Goal: Task Accomplishment & Management: Complete application form

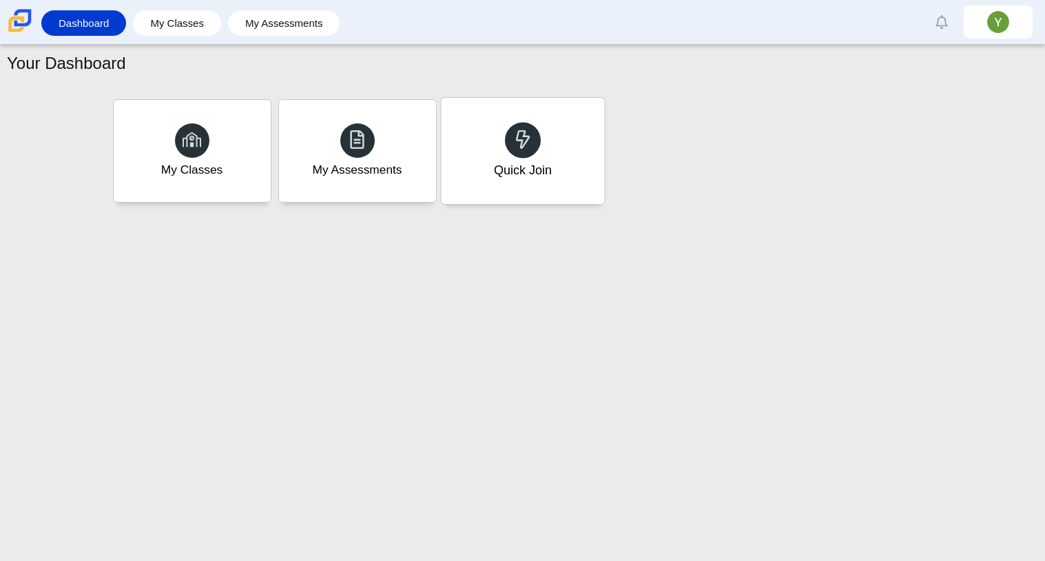
click at [559, 139] on div "Quick Join" at bounding box center [522, 151] width 163 height 106
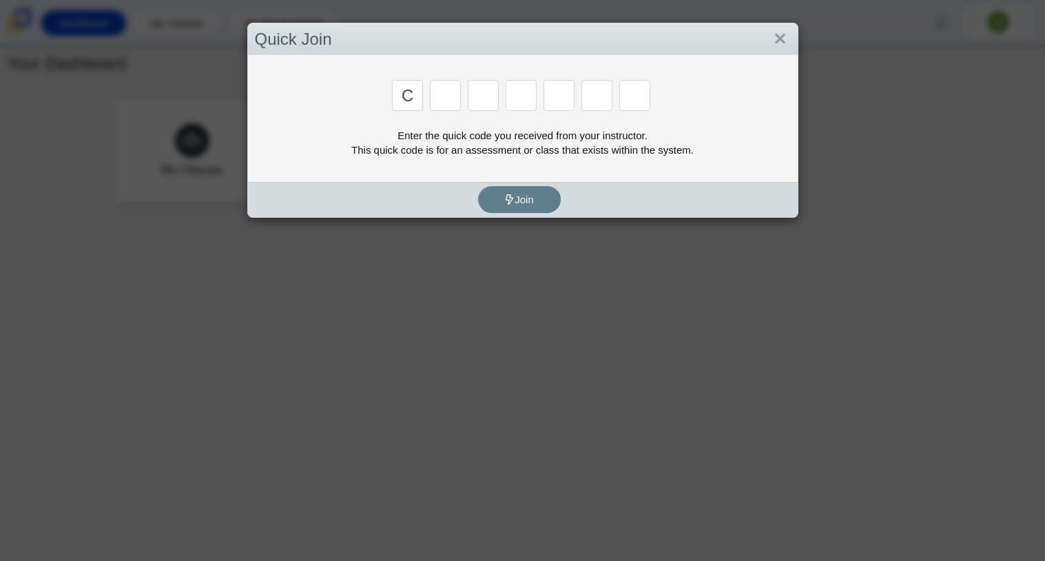
type input "c"
type input "x"
type input "h"
type input "9"
type input "m"
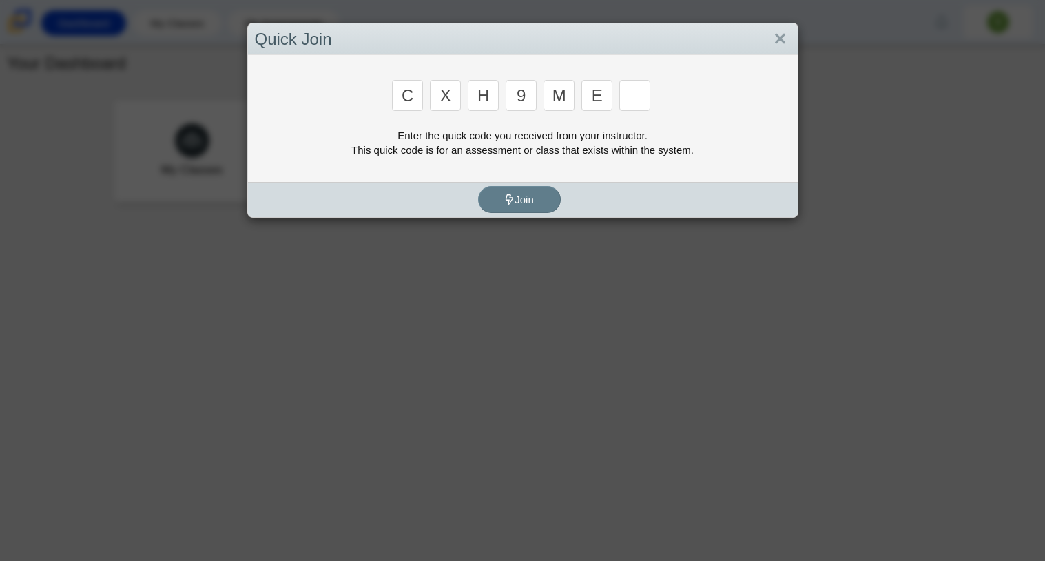
type input "e"
type input "2"
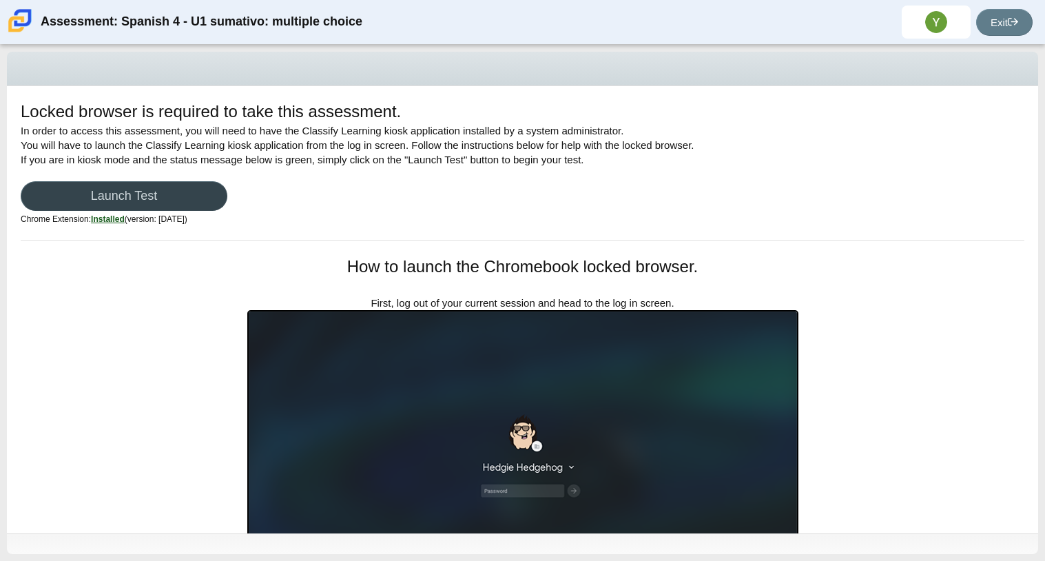
click at [196, 195] on link "Launch Test" at bounding box center [124, 196] width 207 height 30
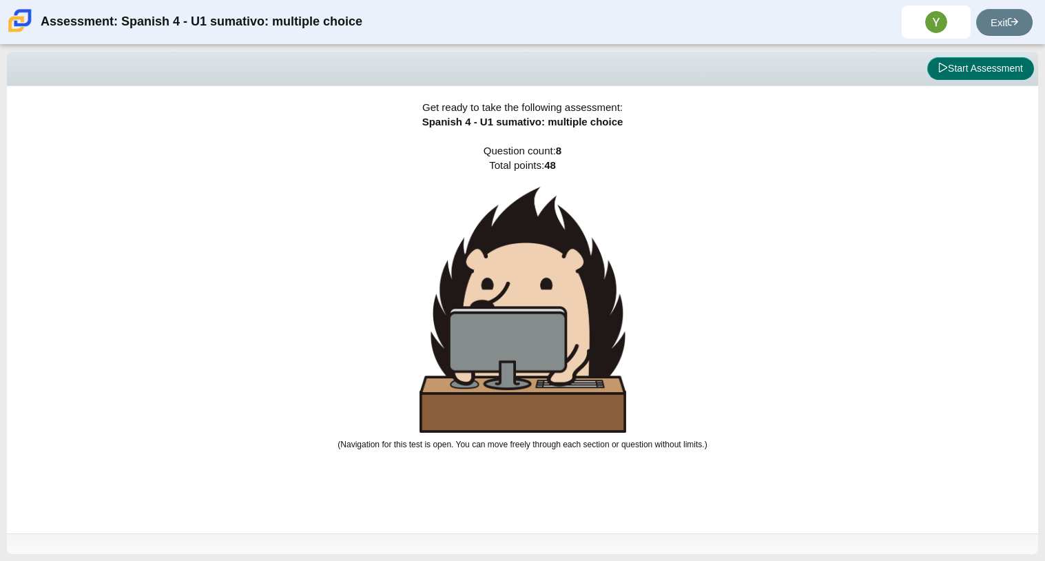
click at [978, 63] on button "Start Assessment" at bounding box center [980, 68] width 107 height 23
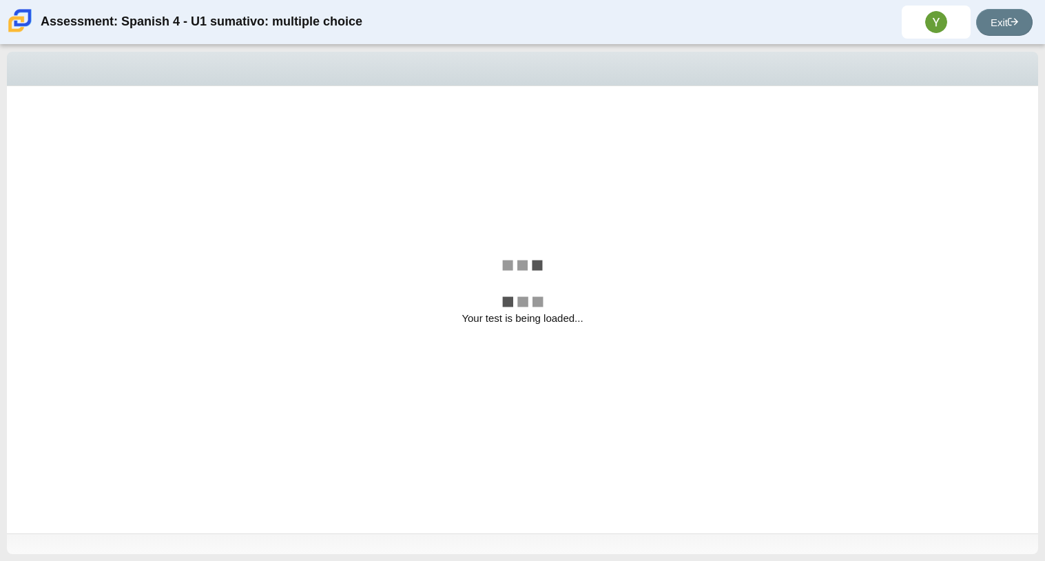
select select "a41de488-02ac-4dd5-a09b-0381ab625a77"
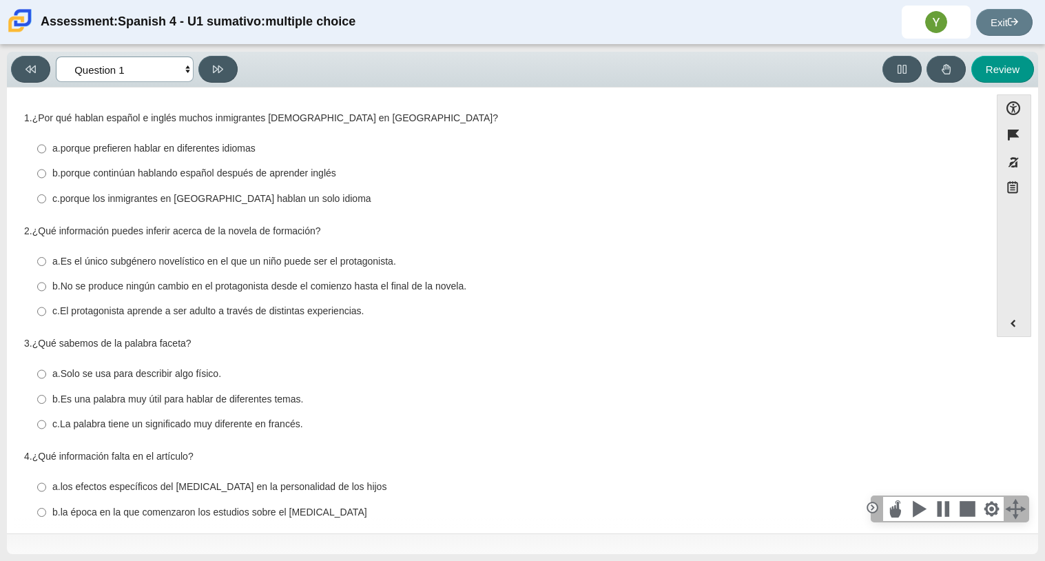
click at [146, 68] on select "Comprensión auditiva Question 1 Question 2 Question 3 Comprensión de lectura Qu…" at bounding box center [125, 68] width 138 height 25
click at [542, 285] on div "b. No se produce ningún cambio en el protagonista desde el comienzo hasta el fi…" at bounding box center [508, 287] width 913 height 14
click at [46, 285] on input "b. No se produce ningún cambio en el protagonista desde el comienzo hasta el fi…" at bounding box center [41, 286] width 9 height 25
radio input "true"
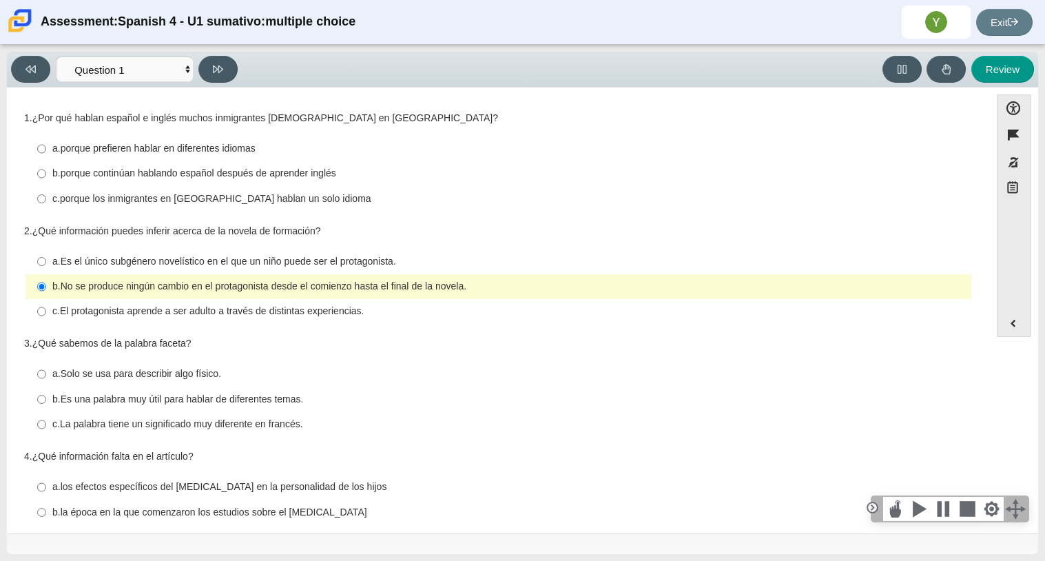
click at [245, 317] on thspan "El protagonista aprende a ser adulto a través de distintas experiencias." at bounding box center [212, 310] width 304 height 12
click at [46, 318] on input "c. El protagonista aprende a ser adulto a través de distintas experiencias. c. …" at bounding box center [41, 311] width 9 height 25
radio input "true"
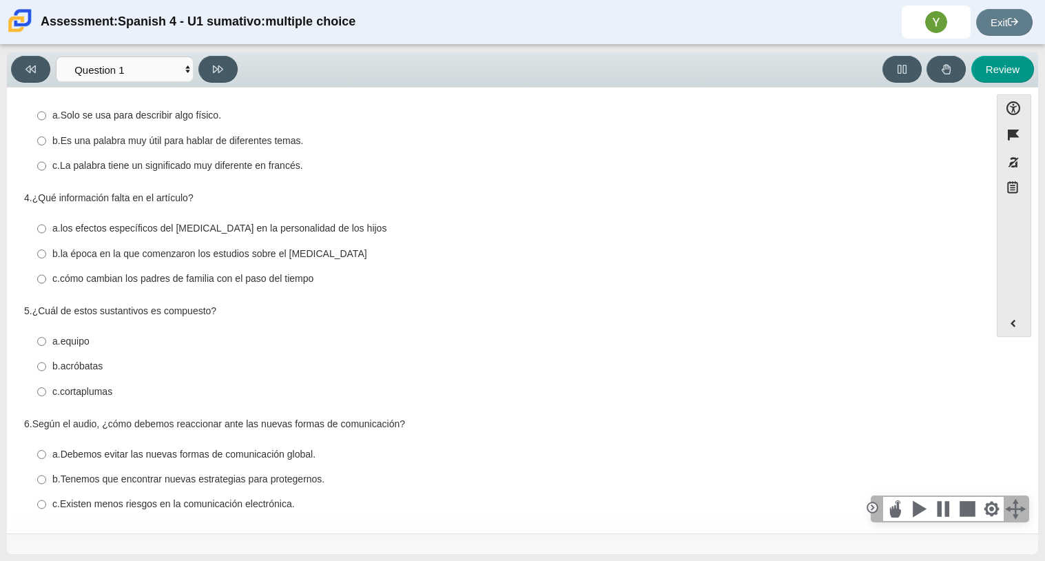
scroll to position [269, 0]
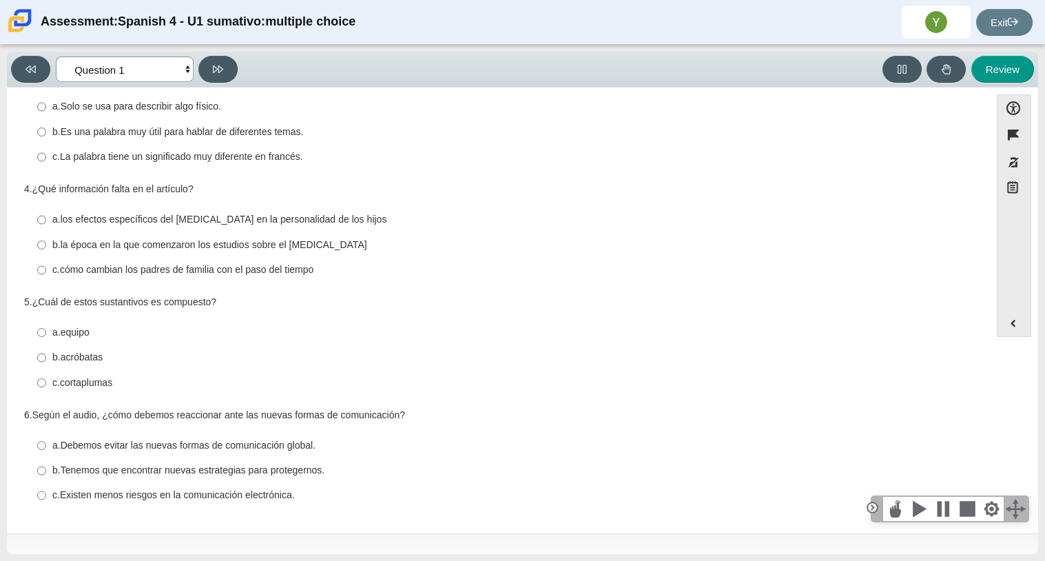
click at [131, 63] on select "Comprensión auditiva Question 1 Question 2 Question 3 Comprensión de lectura Qu…" at bounding box center [125, 68] width 138 height 25
click at [56, 56] on select "Comprensión auditiva Question 1 Question 2 Question 3 Comprensión de lectura Qu…" at bounding box center [125, 68] width 138 height 25
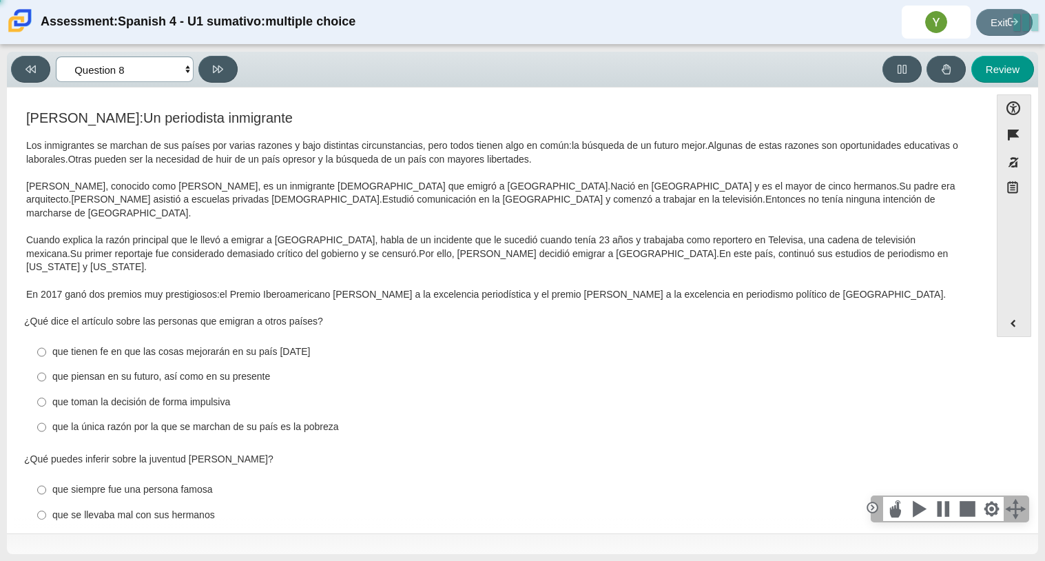
click at [161, 71] on select "Comprensión auditiva Question 1 Question 2 Question 3 Comprensión de lectura Qu…" at bounding box center [125, 68] width 138 height 25
click at [56, 56] on select "Comprensión auditiva Question 1 Question 2 Question 3 Comprensión de lectura Qu…" at bounding box center [125, 68] width 138 height 25
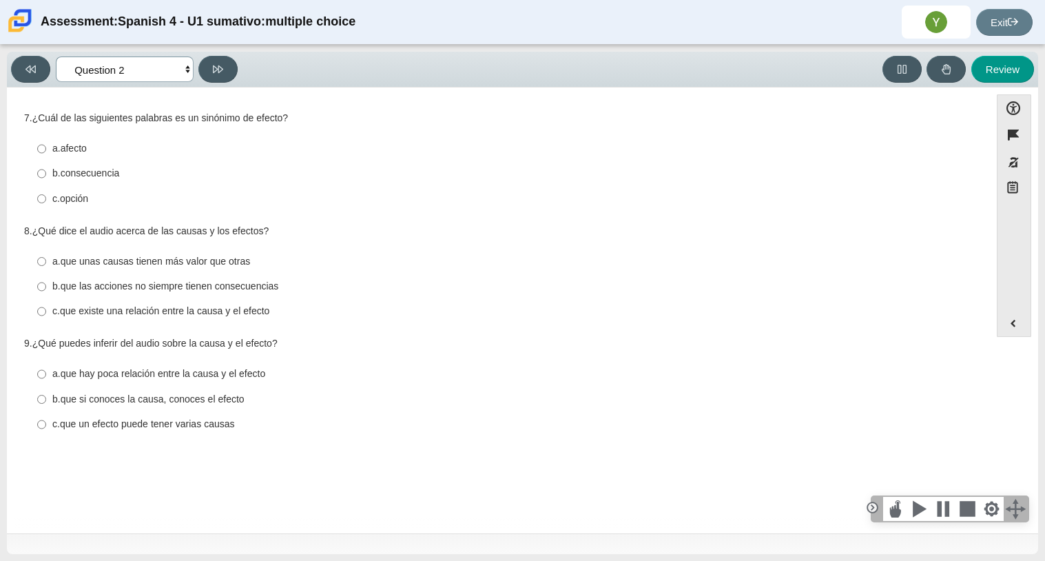
click at [122, 79] on select "Comprensión auditiva Question 1 Question 2 Question 3 Comprensión de lectura Qu…" at bounding box center [125, 68] width 138 height 25
click at [56, 56] on select "Comprensión auditiva Question 1 Question 2 Question 3 Comprensión de lectura Qu…" at bounding box center [125, 68] width 138 height 25
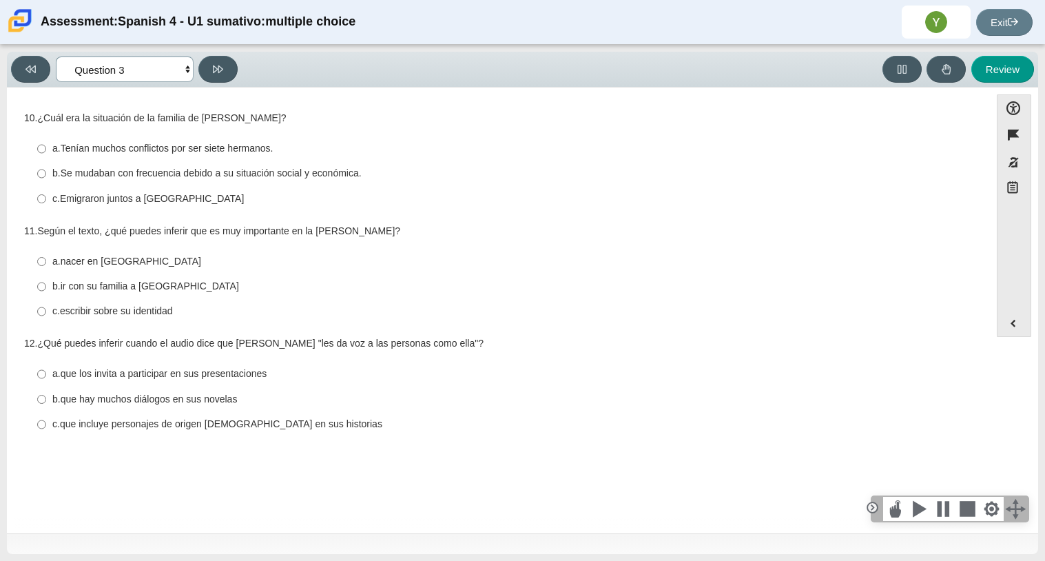
click at [162, 69] on select "Comprensión auditiva Question 1 Question 2 Question 3 Comprensión de lectura Qu…" at bounding box center [125, 68] width 138 height 25
click at [56, 56] on select "Comprensión auditiva Question 1 Question 2 Question 3 Comprensión de lectura Qu…" at bounding box center [125, 68] width 138 height 25
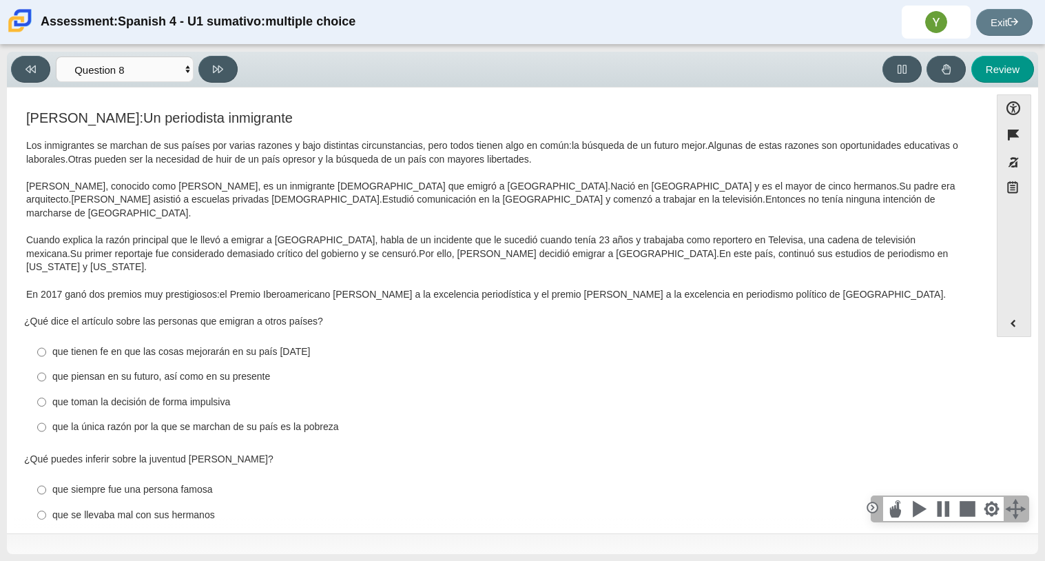
scroll to position [320, 0]
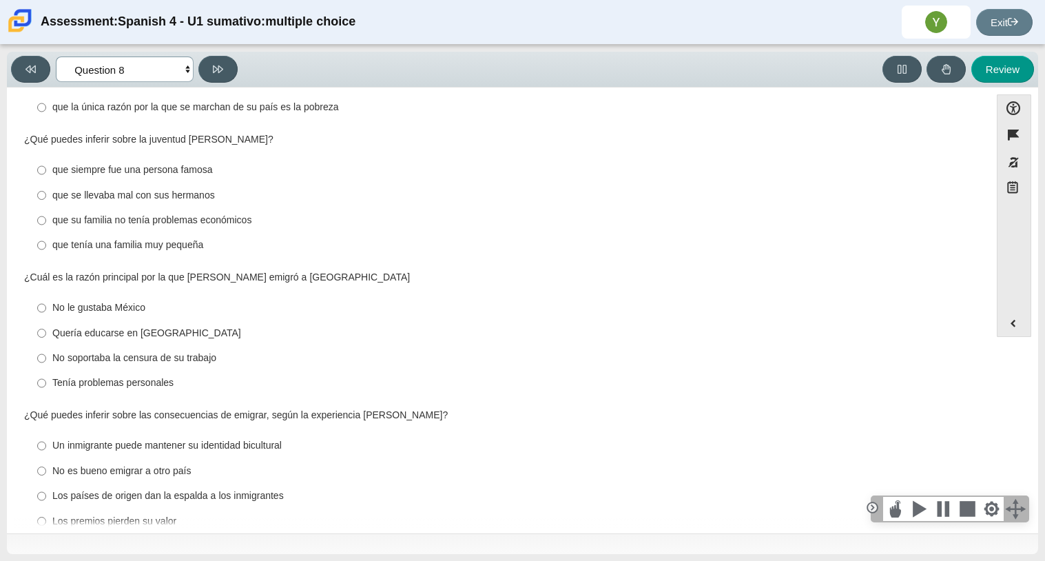
click at [154, 63] on select "Comprensión auditiva Question 1 Question 2 Question 3 Comprensión de lectura Qu…" at bounding box center [125, 68] width 138 height 25
click at [56, 56] on select "Comprensión auditiva Question 1 Question 2 Question 3 Comprensión de lectura Qu…" at bounding box center [125, 68] width 138 height 25
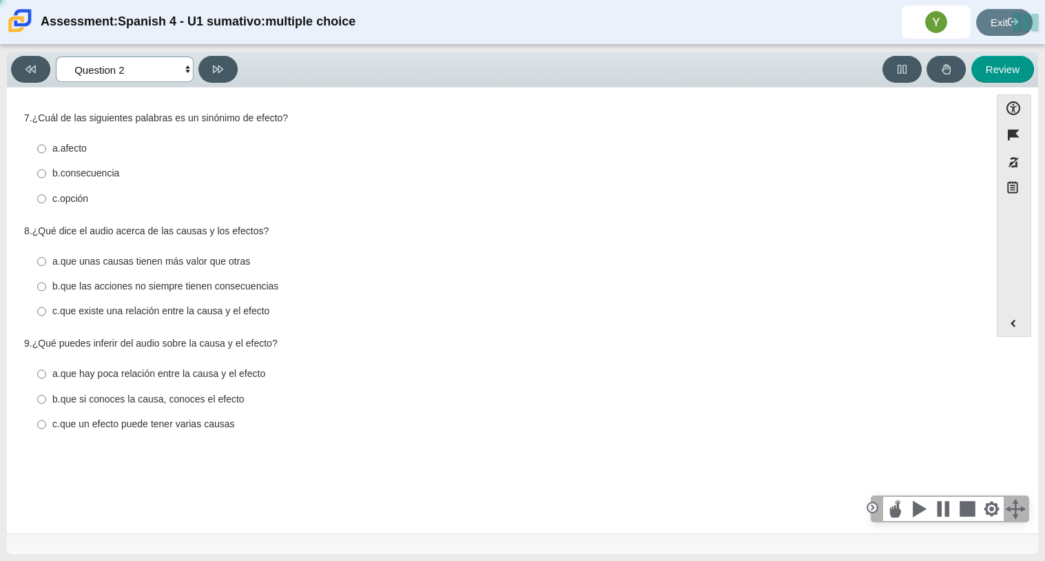
click at [172, 72] on select "Comprensión auditiva Question 1 Question 2 Question 3 Comprensión de lectura Qu…" at bounding box center [125, 68] width 138 height 25
click at [56, 56] on select "Comprensión auditiva Question 1 Question 2 Question 3 Comprensión de lectura Qu…" at bounding box center [125, 68] width 138 height 25
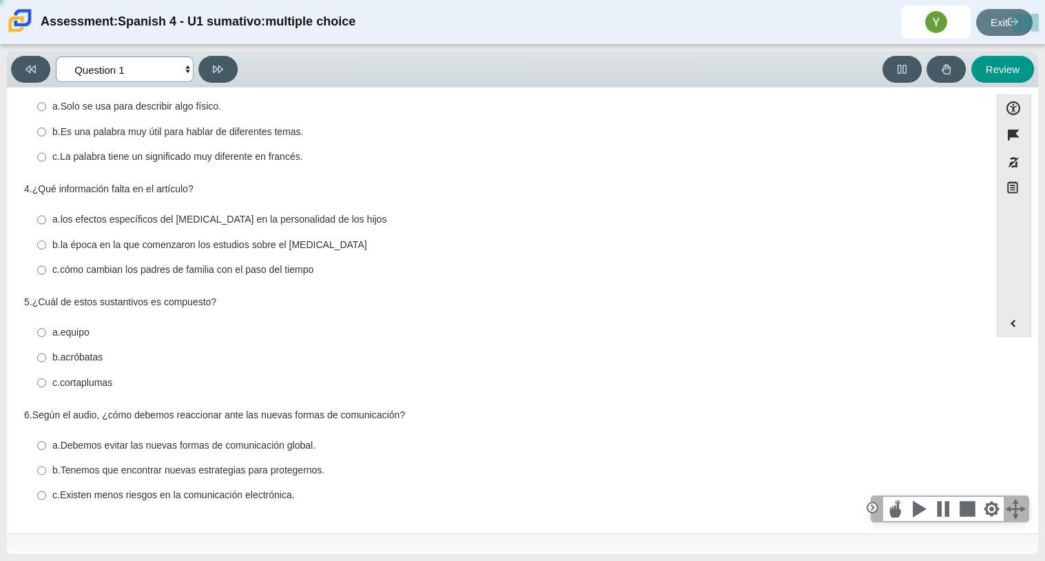
click at [72, 60] on select "Comprensión auditiva Question 1 Question 2 Question 3 Comprensión de lectura Qu…" at bounding box center [125, 68] width 138 height 25
click at [56, 56] on select "Comprensión auditiva Question 1 Question 2 Question 3 Comprensión de lectura Qu…" at bounding box center [125, 68] width 138 height 25
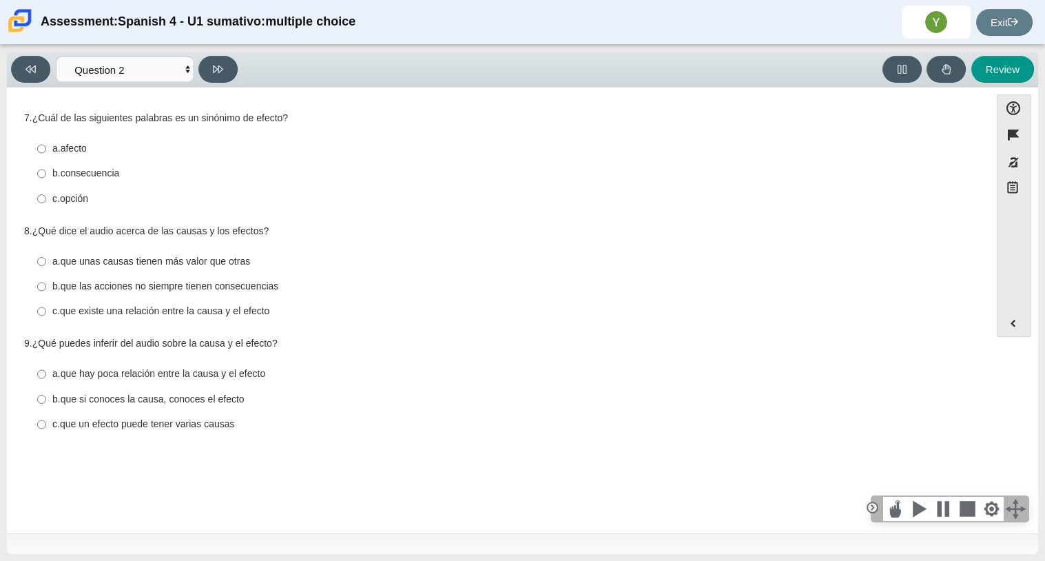
click at [132, 82] on div "Viewing Question 2 of 8 in Pacing Mode Comprensión auditiva Question 1 Question…" at bounding box center [127, 69] width 232 height 27
click at [136, 77] on select "Comprensión auditiva Question 1 Question 2 Question 3 Comprensión de lectura Qu…" at bounding box center [125, 68] width 138 height 25
select select "a41de488-02ac-4dd5-a09b-0381ab625a77"
click at [56, 56] on select "Comprensión auditiva Question 1 Question 2 Question 3 Comprensión de lectura Qu…" at bounding box center [125, 68] width 138 height 25
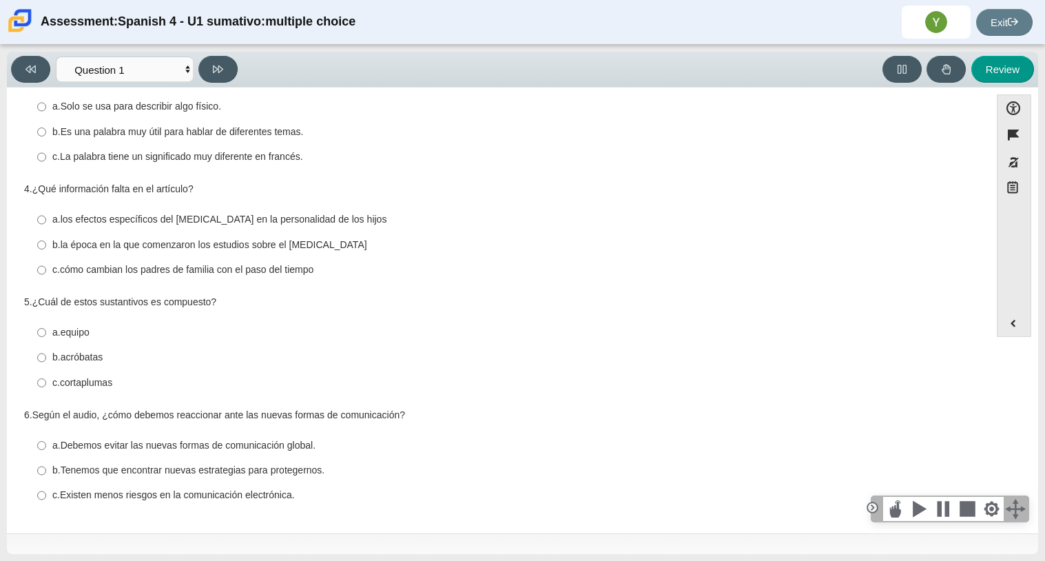
scroll to position [0, 0]
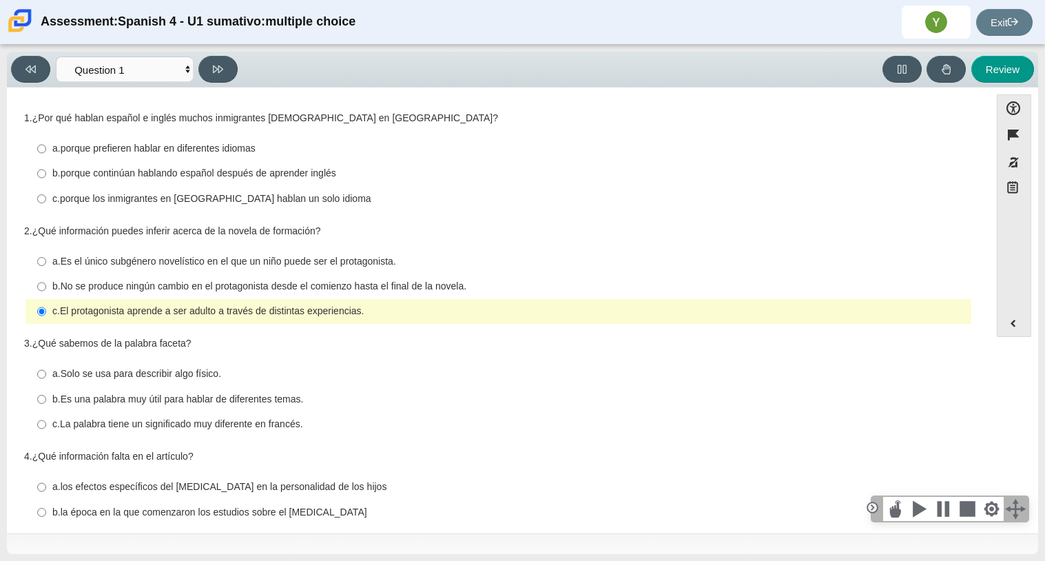
click at [154, 179] on thspan "porque continúan hablando español después de aprender inglés" at bounding box center [199, 173] width 276 height 12
click at [46, 179] on input "b. porque continúan hablando español después de aprender inglés b. porque conti…" at bounding box center [41, 173] width 9 height 25
radio input "true"
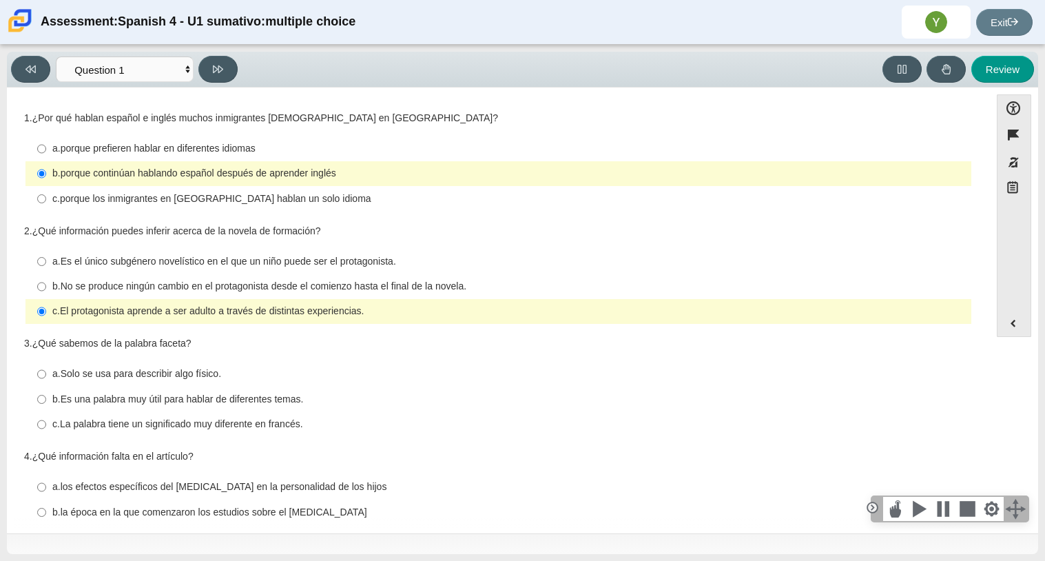
click at [87, 289] on thspan "No se produce ningún cambio en el protagonista desde el comienzo hasta el final…" at bounding box center [264, 286] width 406 height 12
click at [46, 289] on input "b. No se produce ningún cambio en el protagonista desde el comienzo hasta el fi…" at bounding box center [41, 286] width 9 height 25
radio input "true"
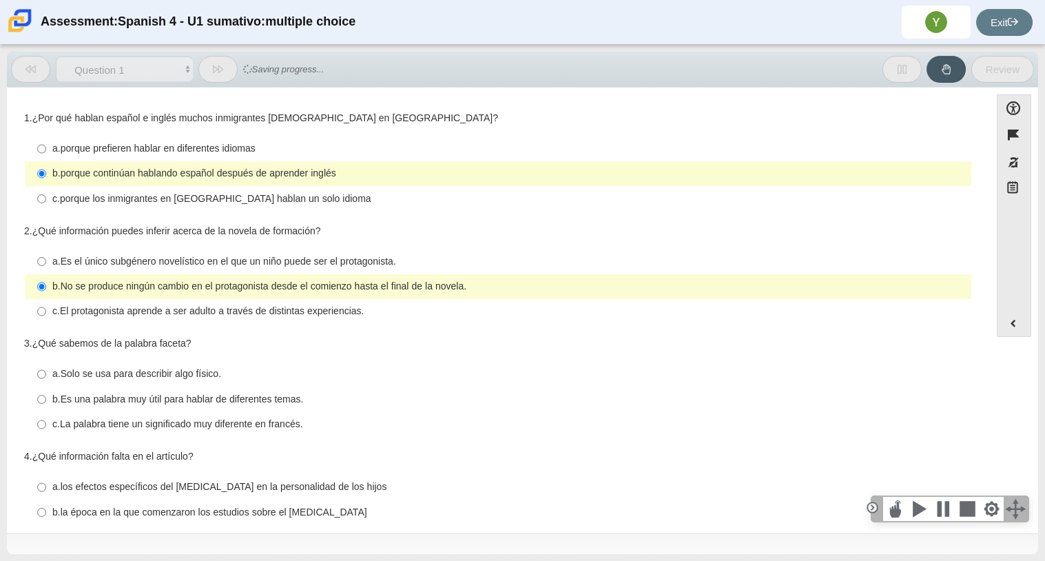
click at [92, 426] on thspan "La palabra tiene un significado muy diferente en francés." at bounding box center [181, 423] width 243 height 12
click at [46, 426] on input "c. La palabra tiene un significado muy diferente en francés. c. La palabra tien…" at bounding box center [41, 424] width 9 height 25
radio input "true"
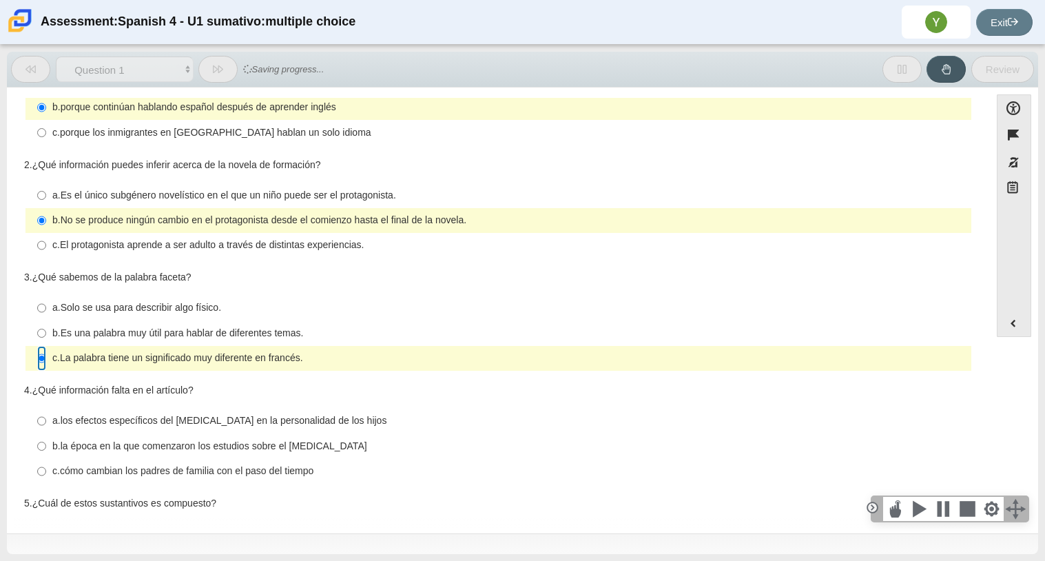
scroll to position [167, 0]
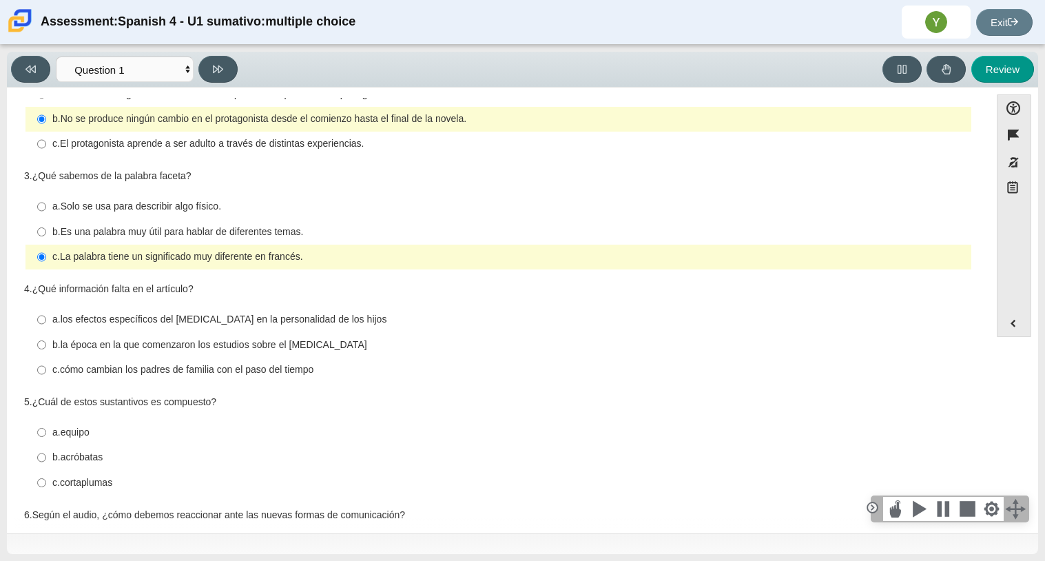
click at [249, 364] on thspan "cómo cambian los padres de familia con el paso del tiempo" at bounding box center [187, 369] width 254 height 12
click at [46, 364] on input "c. cómo cambian los padres de familia con el paso del tiempo c. cómo cambian lo…" at bounding box center [41, 370] width 9 height 25
radio input "true"
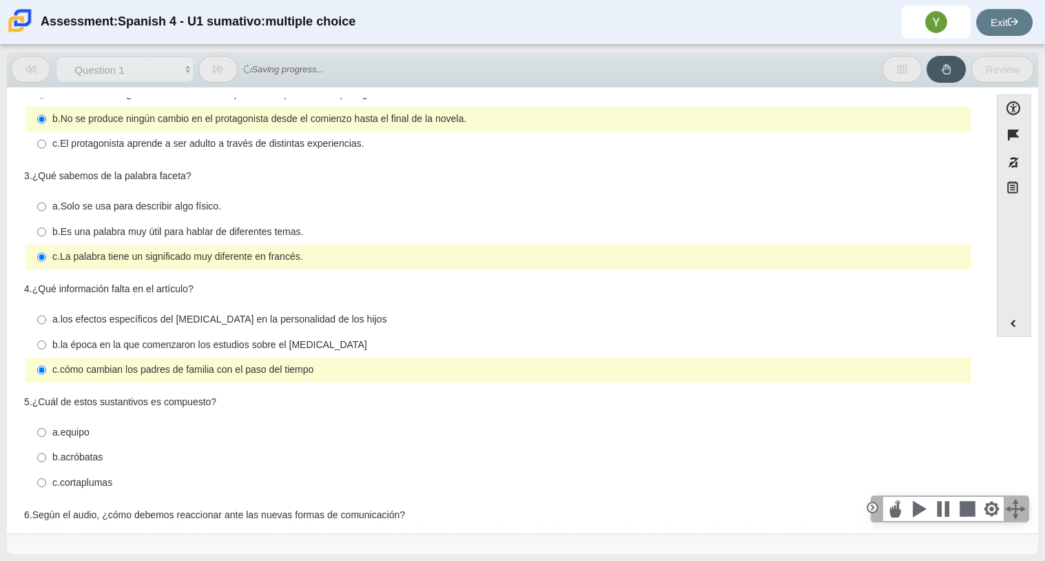
click at [163, 340] on thspan "la época en la que comenzaron los estudios sobre el [MEDICAL_DATA]" at bounding box center [214, 344] width 307 height 12
click at [46, 340] on input "b. la época en la que comenzaron los estudios sobre el [MEDICAL_DATA] b. la épo…" at bounding box center [41, 344] width 9 height 25
radio input "true"
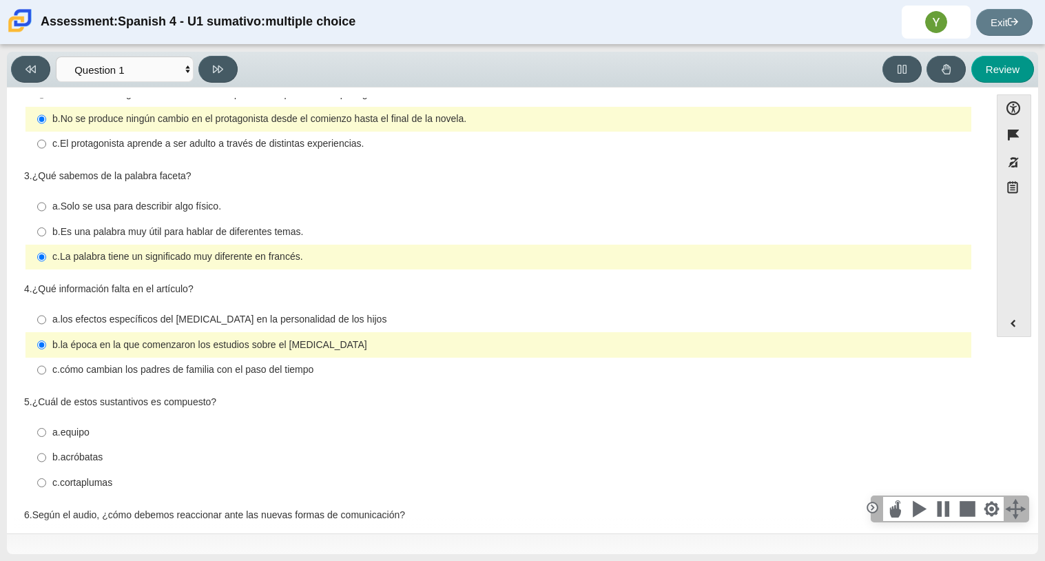
scroll to position [0, 0]
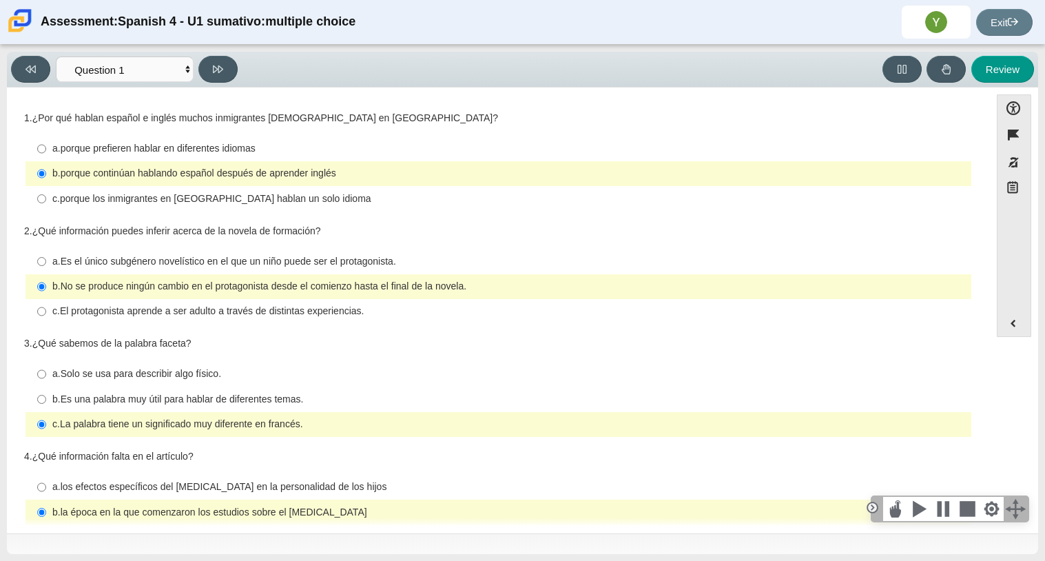
click at [90, 317] on thspan "El protagonista aprende a ser adulto a través de distintas experiencias." at bounding box center [212, 310] width 304 height 12
click at [46, 317] on input "c. El protagonista aprende a ser adulto a través de distintas experiencias. c. …" at bounding box center [41, 311] width 9 height 25
radio input "true"
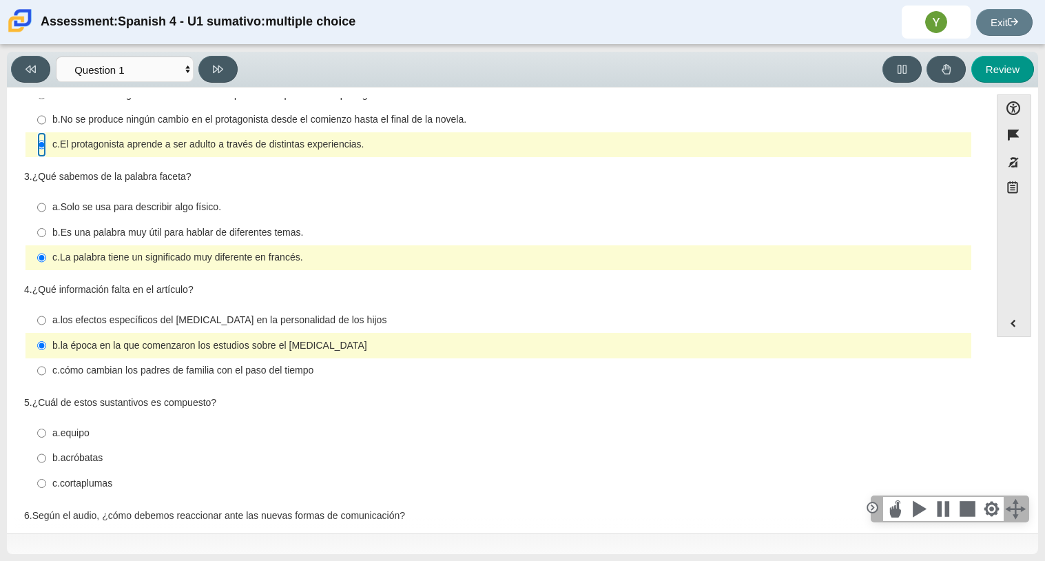
scroll to position [269, 0]
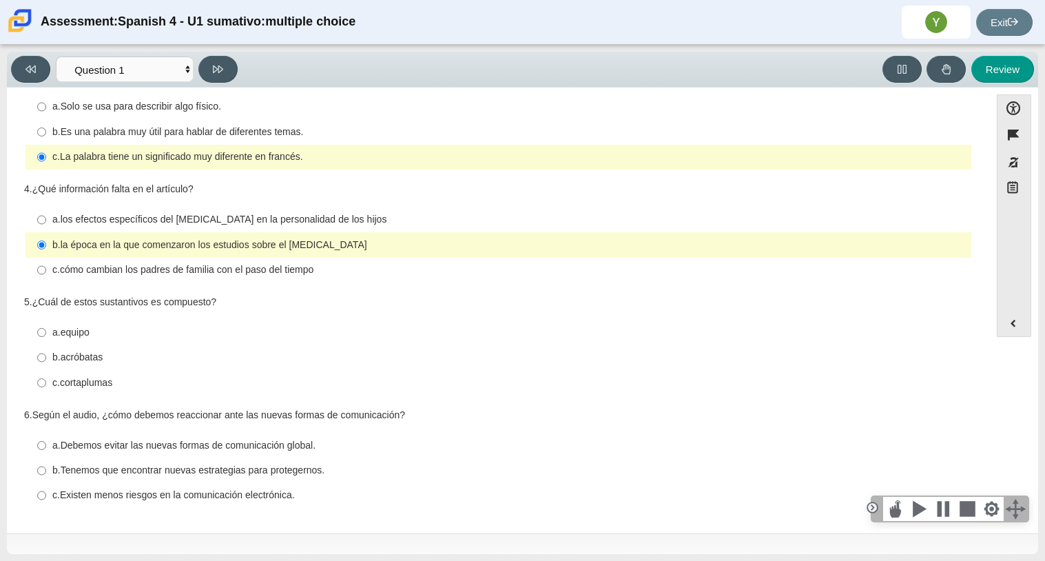
click at [68, 383] on thspan "cortaplumas" at bounding box center [86, 382] width 52 height 12
click at [46, 383] on input "c. cortaplumas c. cortaplumas" at bounding box center [41, 382] width 9 height 25
radio input "true"
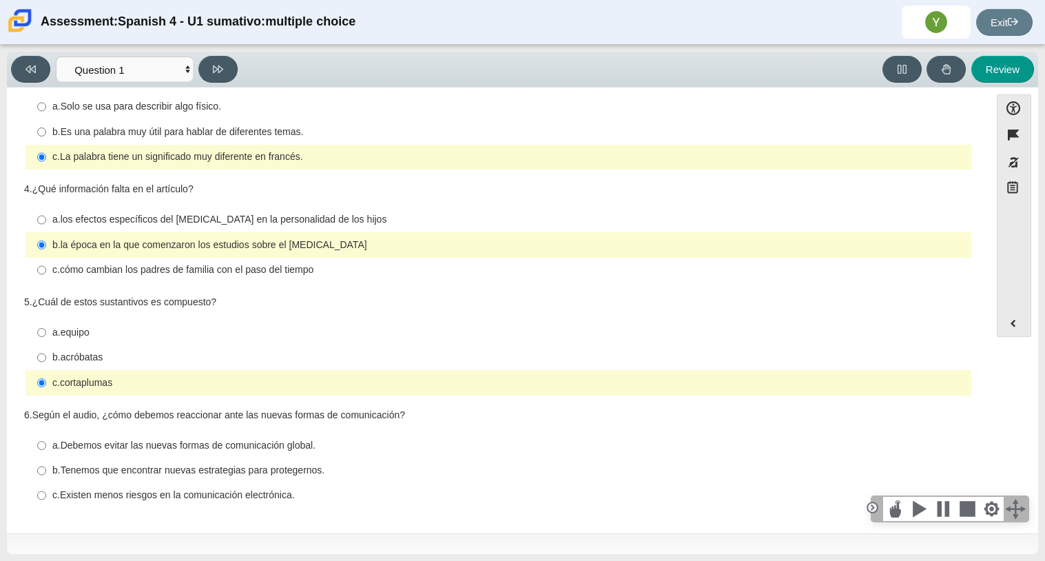
click at [80, 475] on thspan "Tenemos que encontrar nuevas estrategias para protegernos." at bounding box center [193, 470] width 265 height 12
click at [46, 475] on input "b. Tenemos que encontrar nuevas estrategias para protegernos. b. Tenemos que en…" at bounding box center [41, 470] width 9 height 25
radio input "true"
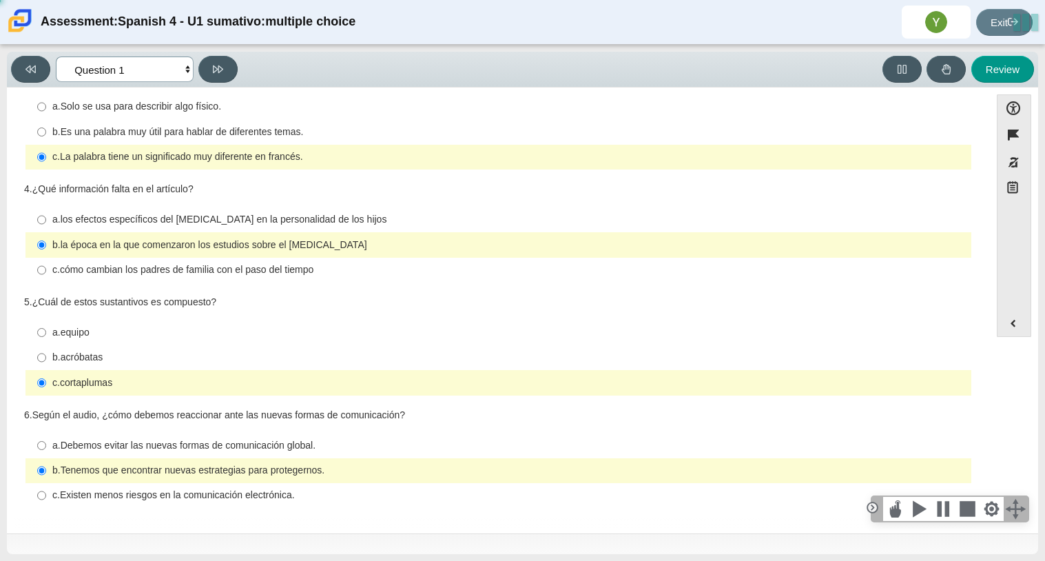
click at [184, 70] on select "Comprensión auditiva Question 1 Question 2 Question 3 Comprensión de lectura Qu…" at bounding box center [125, 68] width 138 height 25
select select "f076714a-6747-478e-936f-d582d2f603d1"
click at [56, 56] on select "Comprensión auditiva Question 1 Question 2 Question 3 Comprensión de lectura Qu…" at bounding box center [125, 68] width 138 height 25
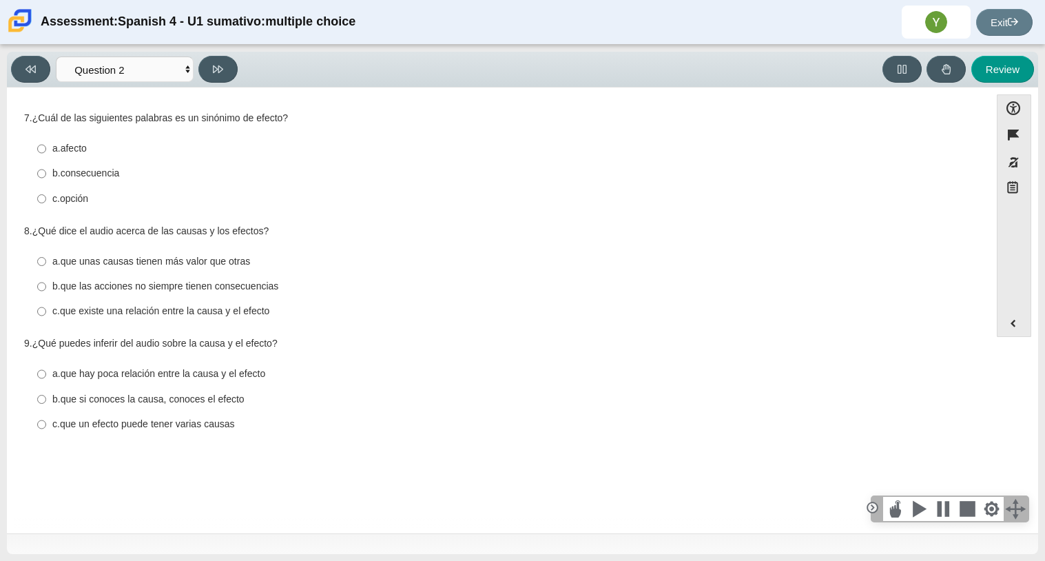
click at [62, 172] on thspan "consecuencia" at bounding box center [90, 173] width 59 height 12
click at [46, 172] on input "b. consecuencia b. consecuencia" at bounding box center [41, 173] width 9 height 25
radio input "true"
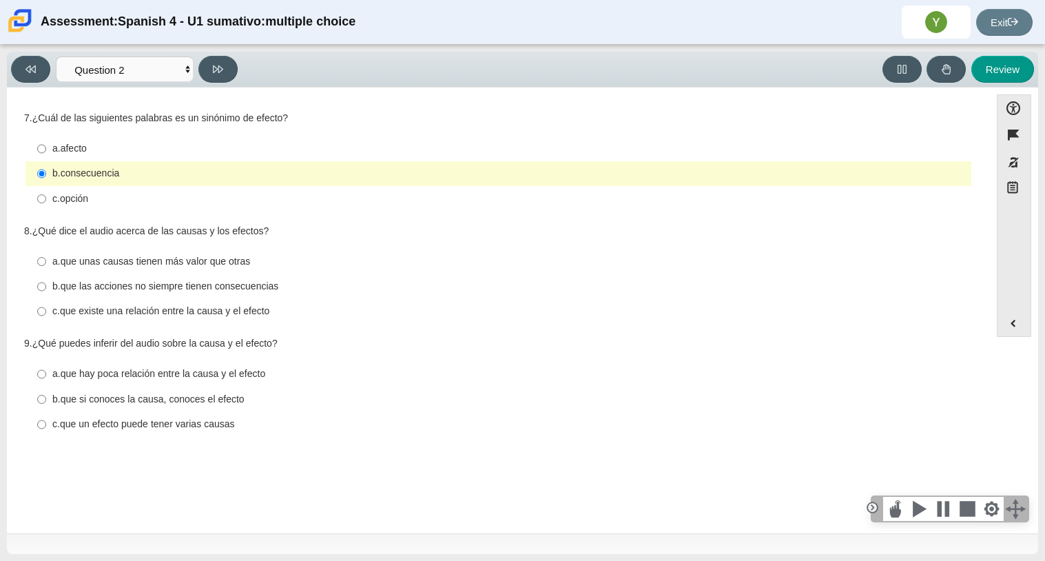
click at [77, 295] on label "b. que las acciones no siempre tienen consecuencias b. que las acciones no siem…" at bounding box center [500, 286] width 944 height 25
click at [46, 295] on input "b. que las acciones no siempre tienen consecuencias b. que las acciones no siem…" at bounding box center [41, 286] width 9 height 25
radio input "true"
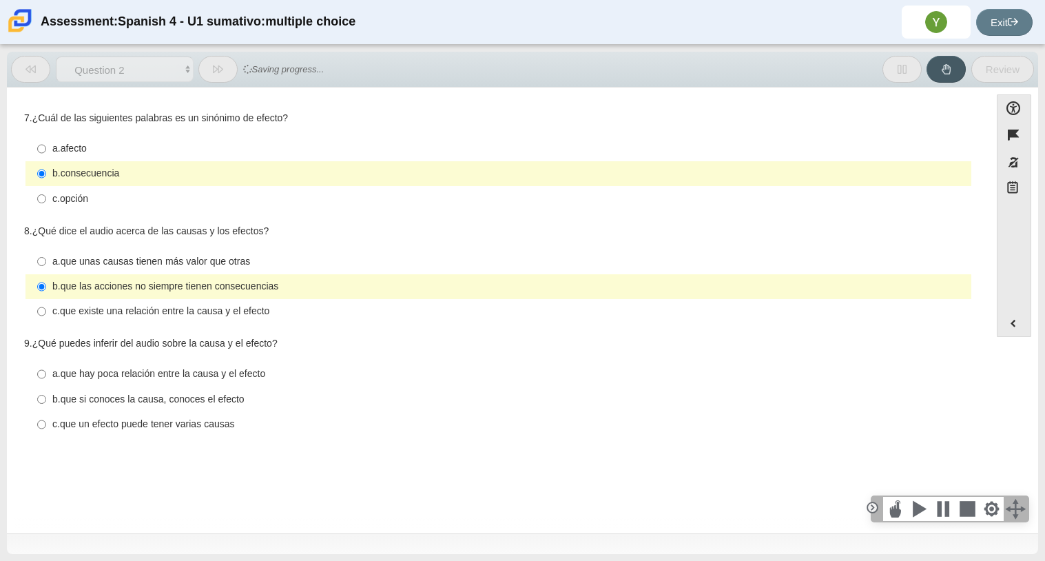
click at [61, 384] on label "a. que hay poca relación entre la causa y el efecto a. que hay poca relación en…" at bounding box center [500, 374] width 944 height 25
click at [46, 384] on input "a. que hay poca relación entre la causa y el efecto a. que hay poca relación en…" at bounding box center [41, 374] width 9 height 25
radio input "true"
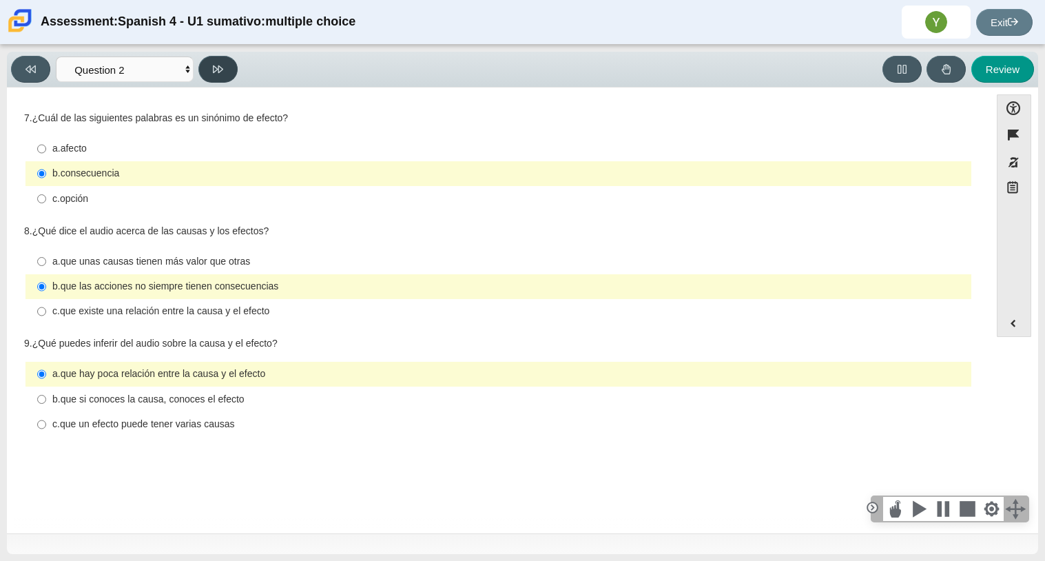
click at [213, 74] on icon at bounding box center [218, 69] width 10 height 10
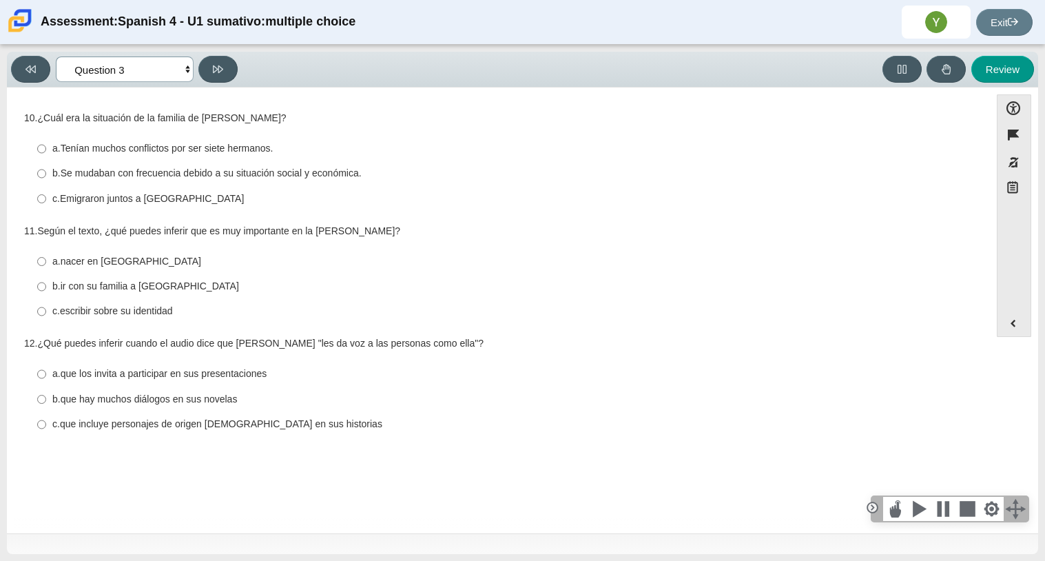
click at [154, 73] on select "Comprensión auditiva Question 1 Question 2 Question 3 Comprensión de lectura Qu…" at bounding box center [125, 68] width 138 height 25
click at [167, 71] on select "Comprensión auditiva Question 1 Question 2 Question 3 Comprensión de lectura Qu…" at bounding box center [125, 68] width 138 height 25
click at [152, 74] on select "Comprensión auditiva Question 1 Question 2 Question 3 Comprensión de lectura Qu…" at bounding box center [125, 68] width 138 height 25
click at [178, 68] on select "Comprensión auditiva Question 1 Question 2 Question 3 Comprensión de lectura Qu…" at bounding box center [125, 68] width 138 height 25
click at [165, 62] on select "Comprensión auditiva Question 1 Question 2 Question 3 Comprensión de lectura Qu…" at bounding box center [125, 68] width 138 height 25
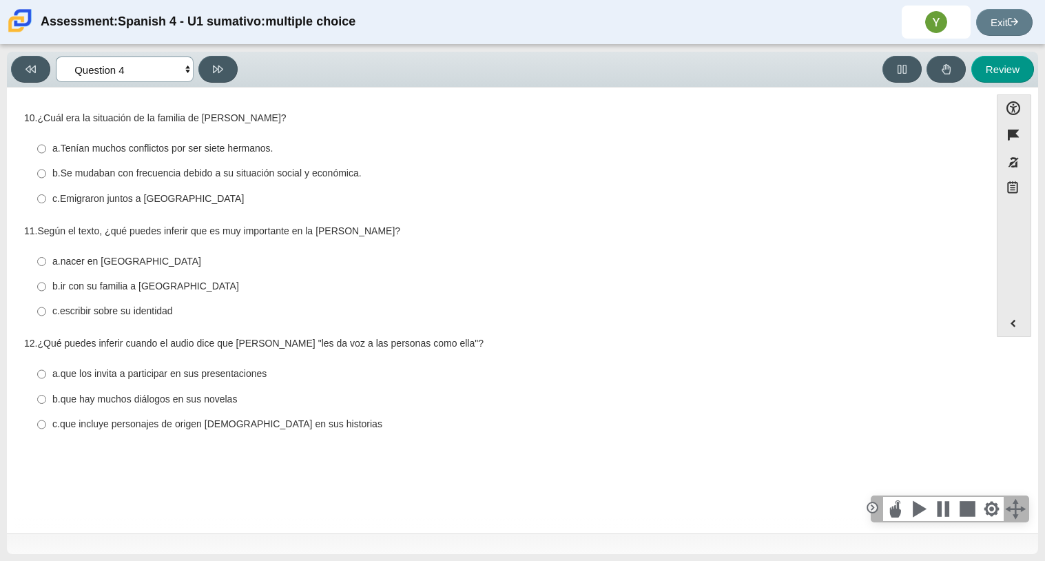
click at [56, 56] on select "Comprensión auditiva Question 1 Question 2 Question 3 Comprensión de lectura Qu…" at bounding box center [125, 68] width 138 height 25
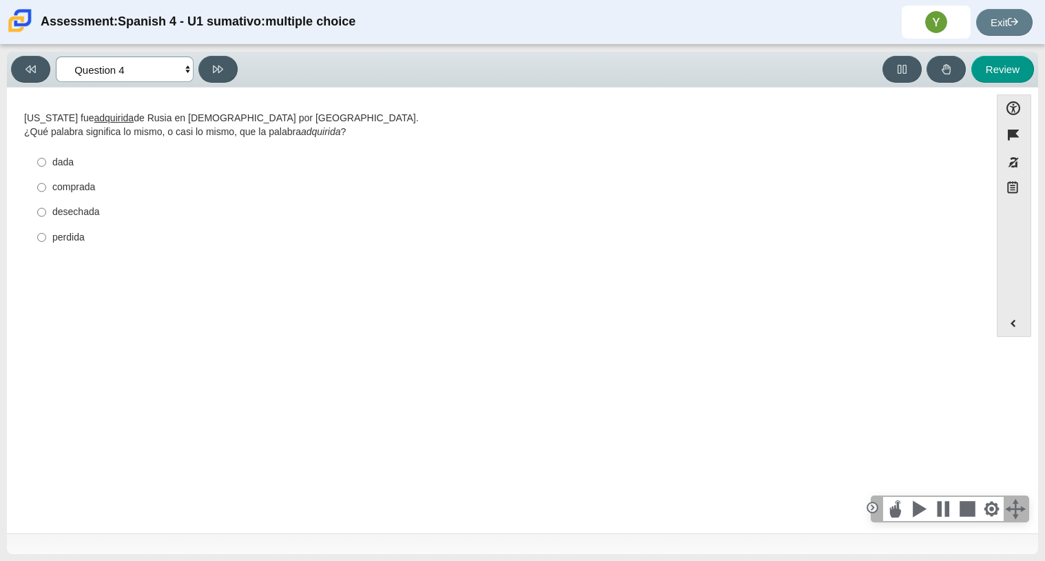
click at [156, 76] on select "Comprensión auditiva Question 1 Question 2 Question 3 Comprensión de lectura Qu…" at bounding box center [125, 68] width 138 height 25
click at [56, 56] on select "Comprensión auditiva Question 1 Question 2 Question 3 Comprensión de lectura Qu…" at bounding box center [125, 68] width 138 height 25
click at [161, 74] on select "Comprensión auditiva Question 1 Question 2 Question 3 Comprensión de lectura Qu…" at bounding box center [125, 68] width 138 height 25
click at [56, 56] on select "Comprensión auditiva Question 1 Question 2 Question 3 Comprensión de lectura Qu…" at bounding box center [125, 68] width 138 height 25
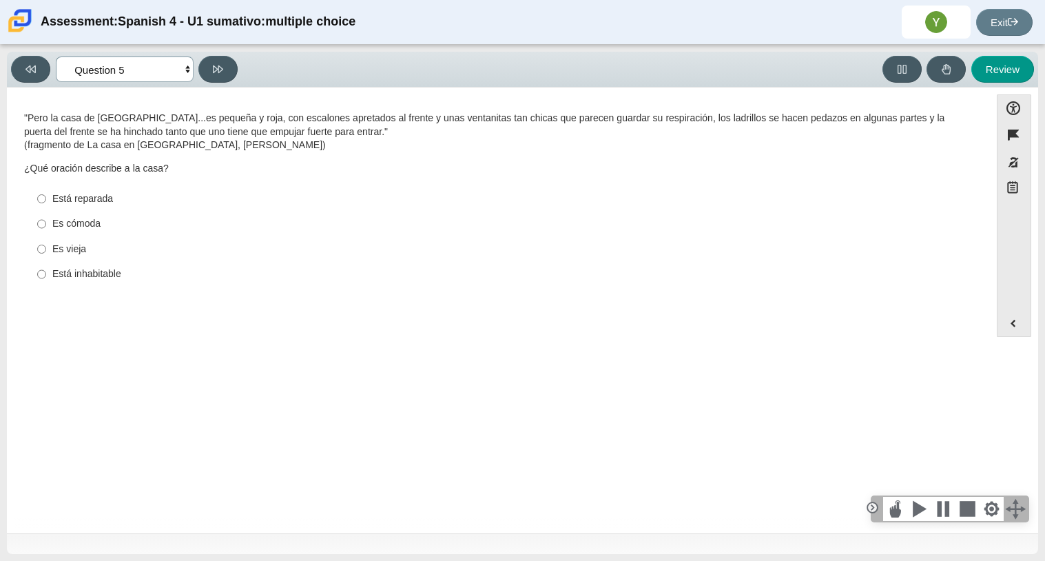
click at [173, 65] on select "Comprensión auditiva Question 1 Question 2 Question 3 Comprensión de lectura Qu…" at bounding box center [125, 68] width 138 height 25
click at [56, 56] on select "Comprensión auditiva Question 1 Question 2 Question 3 Comprensión de lectura Qu…" at bounding box center [125, 68] width 138 height 25
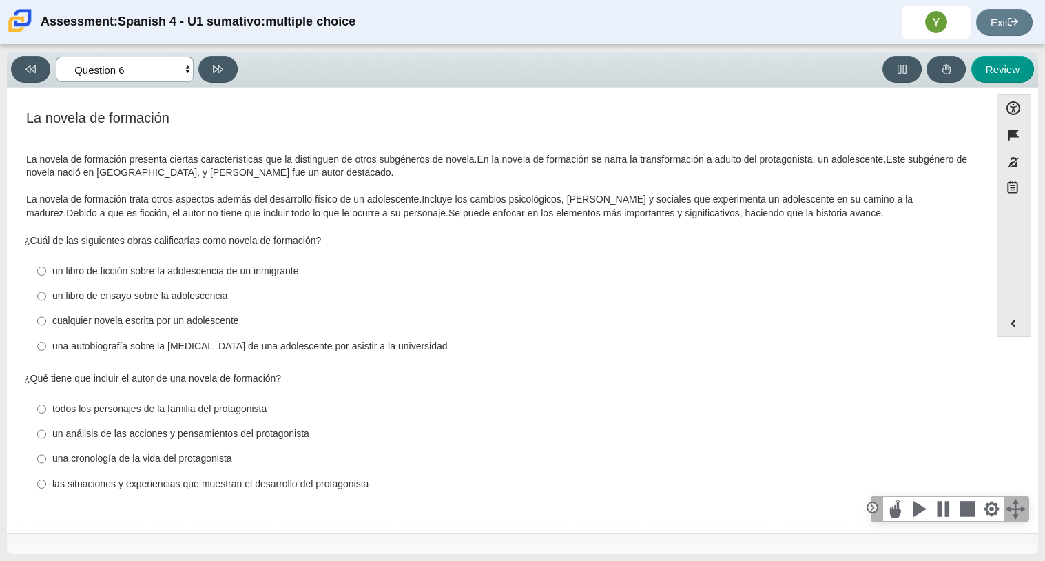
click at [143, 68] on select "Comprensión auditiva Question 1 Question 2 Question 3 Comprensión de lectura Qu…" at bounding box center [125, 68] width 138 height 25
click at [56, 56] on select "Comprensión auditiva Question 1 Question 2 Question 3 Comprensión de lectura Qu…" at bounding box center [125, 68] width 138 height 25
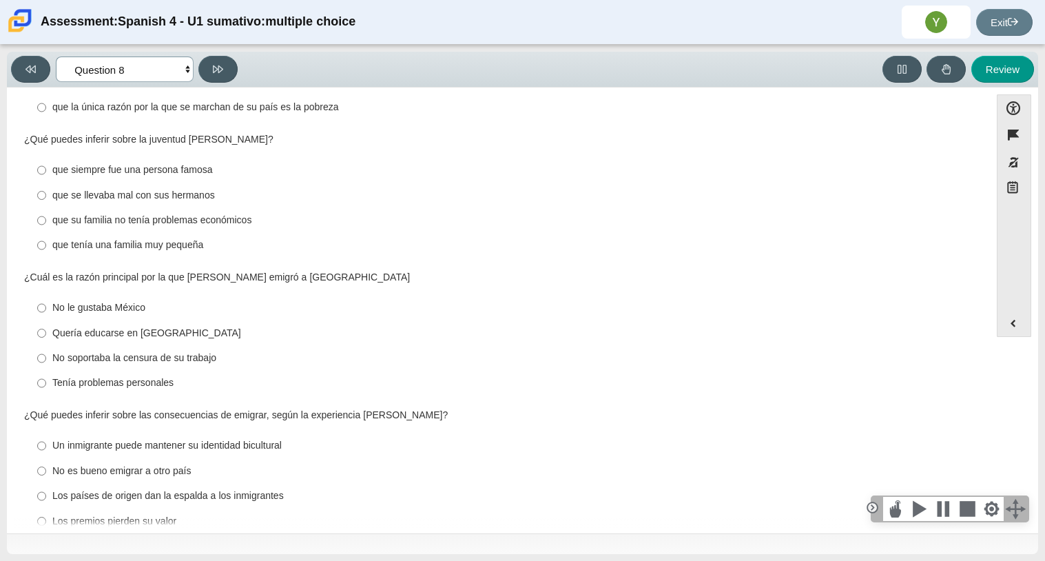
click at [149, 68] on select "Comprensión auditiva Question 1 Question 2 Question 3 Comprensión de lectura Qu…" at bounding box center [125, 68] width 138 height 25
select select "955d698b-f94a-4dc0-b255-03112f50ff9e"
click at [56, 56] on select "Comprensión auditiva Question 1 Question 2 Question 3 Comprensión de lectura Qu…" at bounding box center [125, 68] width 138 height 25
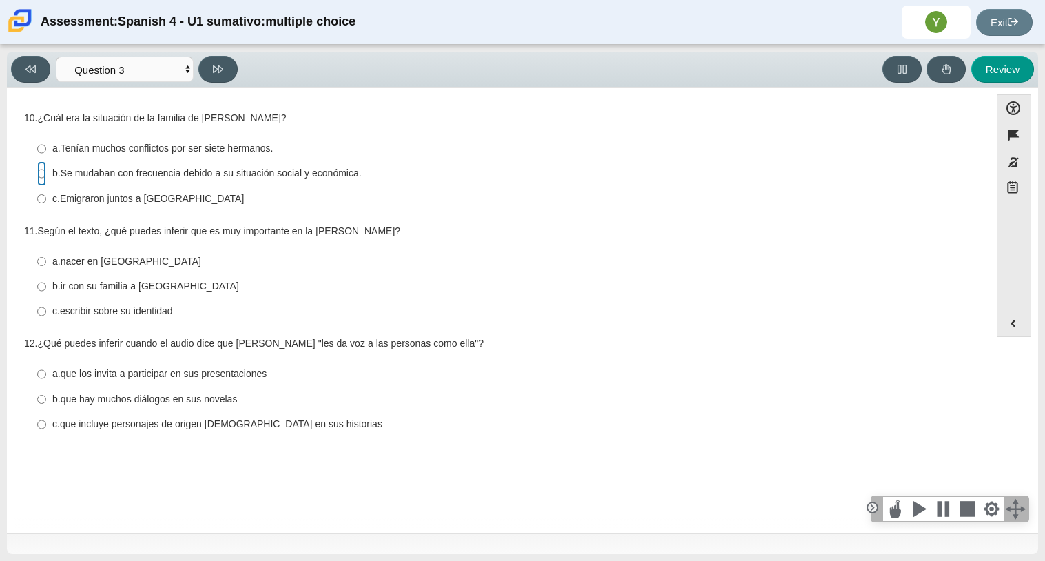
click at [45, 180] on input "b. Se mudaban con frecuencia debido a su situación social y económica. b. Se mu…" at bounding box center [41, 173] width 9 height 25
radio input "true"
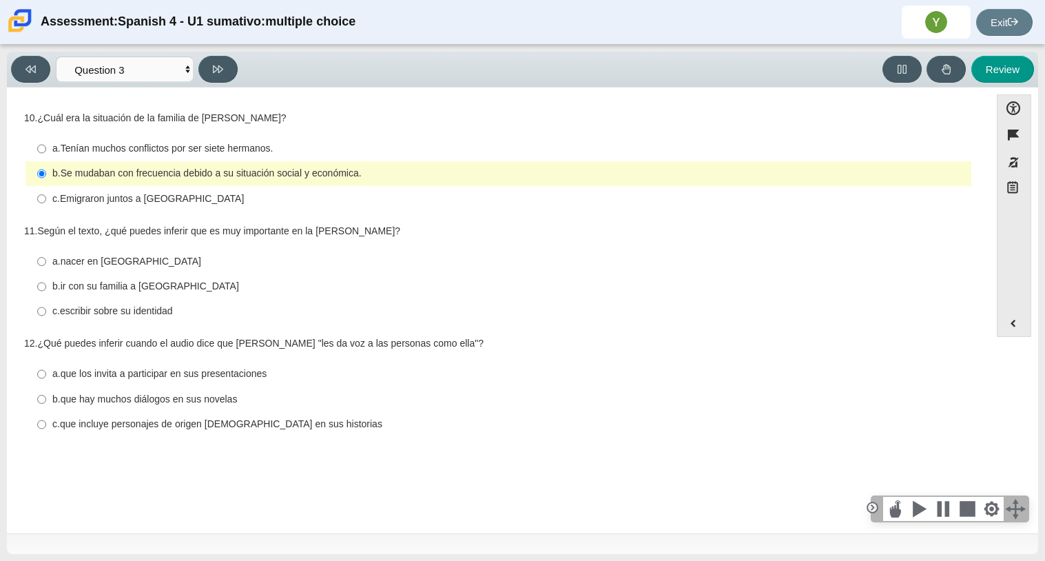
click at [63, 311] on thspan "escribir sobre su identidad" at bounding box center [116, 310] width 113 height 12
click at [46, 311] on input "c. escribir sobre su identidad c. escribir sobre su identidad" at bounding box center [41, 311] width 9 height 25
radio input "true"
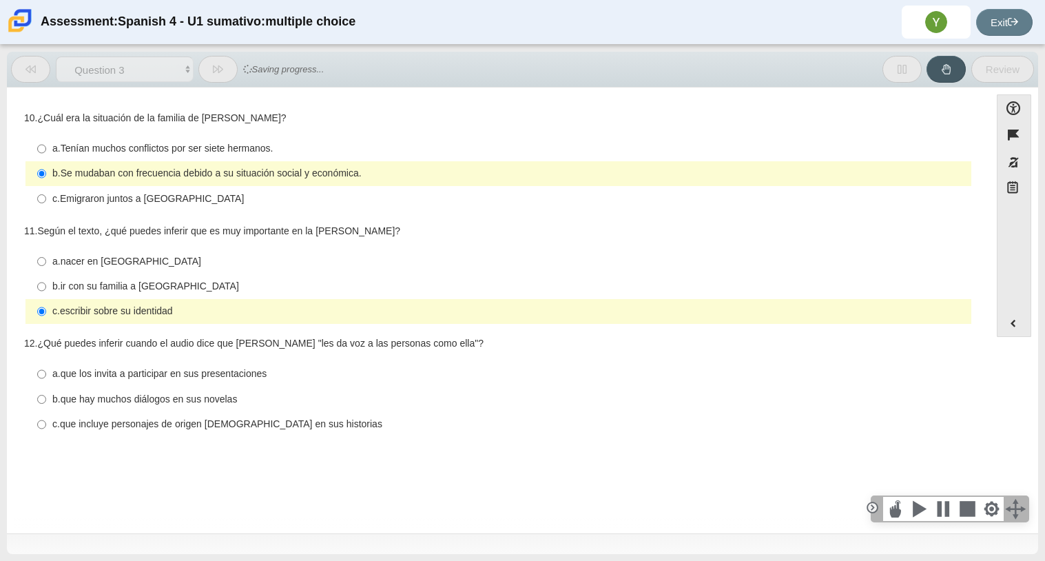
click at [106, 424] on thspan "que incluye personajes de origen [DEMOGRAPHIC_DATA] en sus historias" at bounding box center [221, 423] width 322 height 12
click at [46, 424] on input "c. que incluye personajes de origen [DEMOGRAPHIC_DATA] en sus historias c. que …" at bounding box center [41, 424] width 9 height 25
radio input "true"
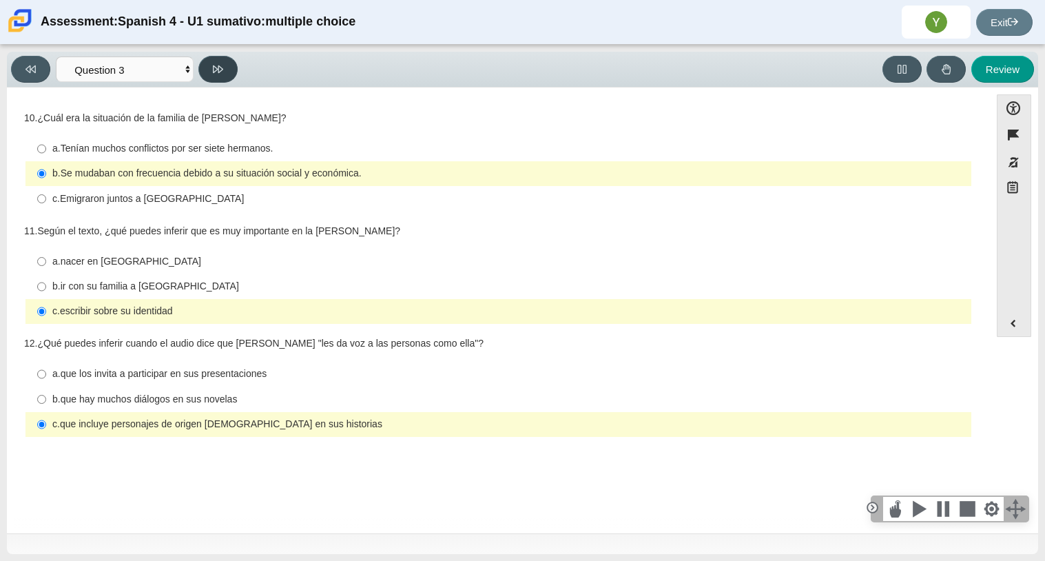
click at [216, 74] on button at bounding box center [217, 69] width 39 height 27
select select "390cf710-00ed-41bc-9fa6-d48920198324"
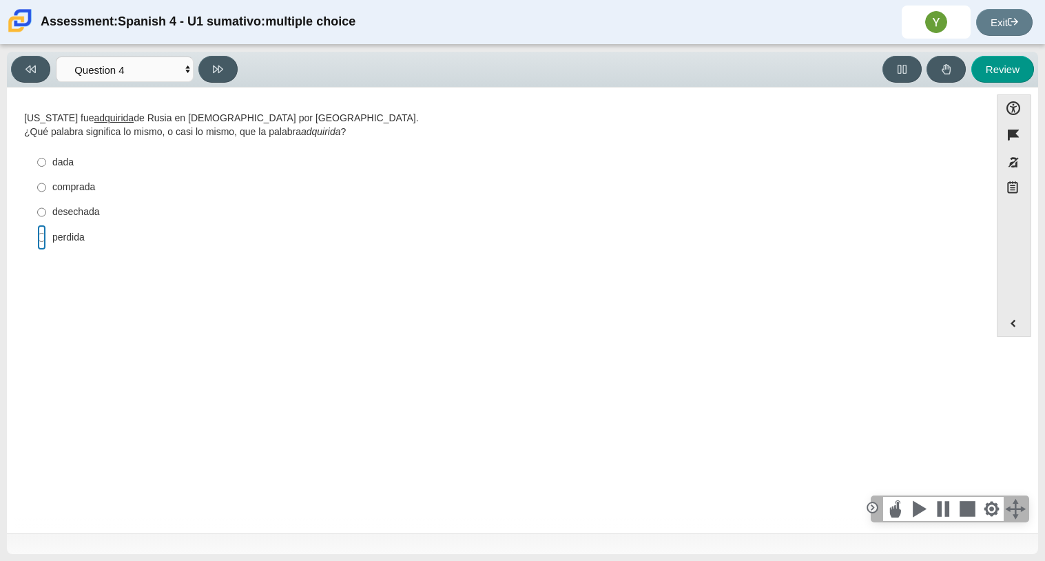
click at [37, 236] on input "perdida perdida" at bounding box center [41, 237] width 9 height 25
radio input "true"
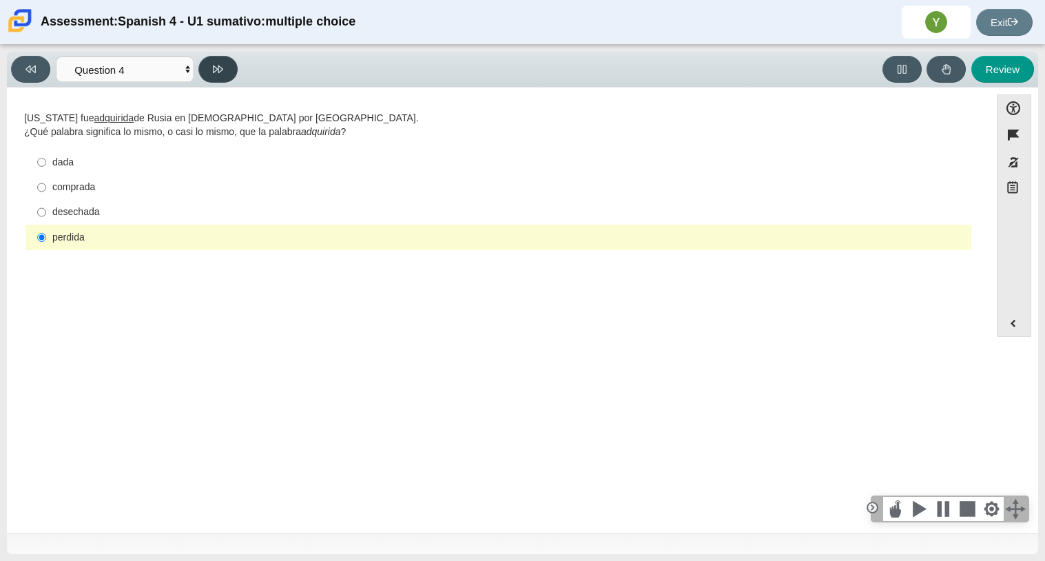
click at [219, 64] on icon at bounding box center [218, 69] width 10 height 10
select select "de5bc71e-117a-4bdd-886d-d95d03d193af"
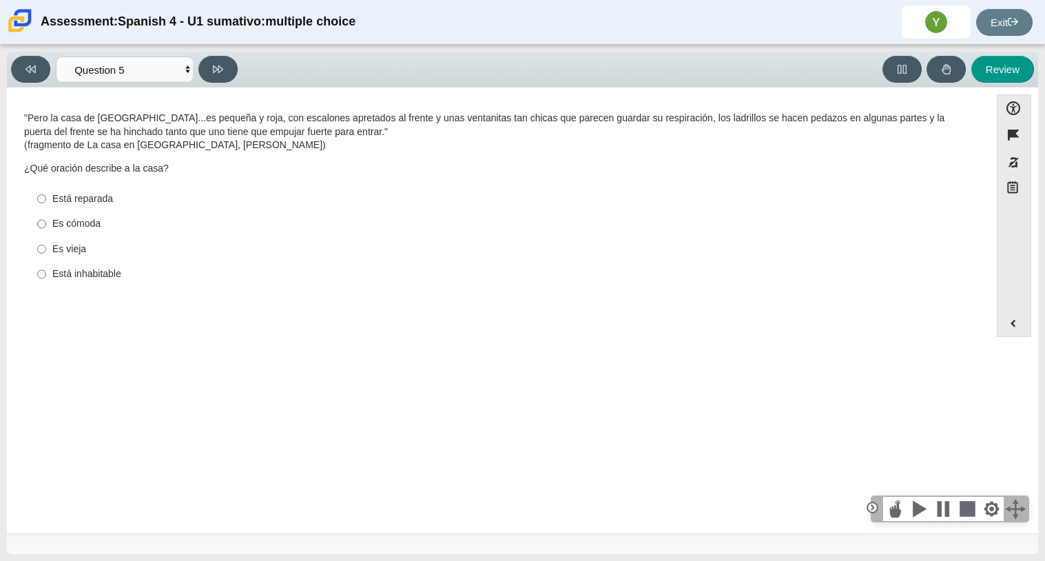
click at [70, 249] on div "Es vieja" at bounding box center [508, 249] width 913 height 14
click at [46, 249] on input "Es vieja Es vieja" at bounding box center [41, 248] width 9 height 25
radio input "true"
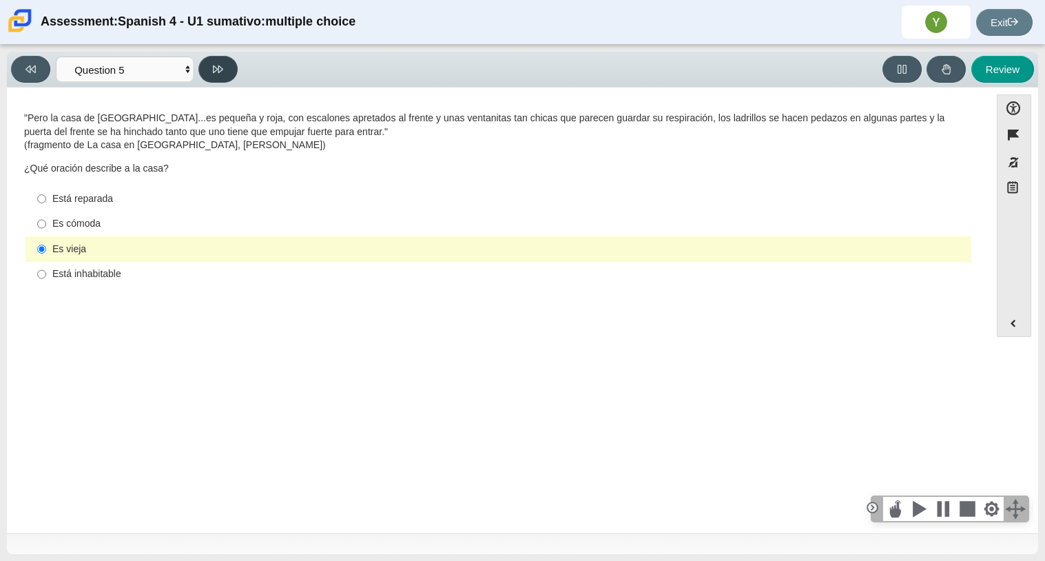
click at [237, 72] on button at bounding box center [217, 69] width 39 height 27
select select "ad9780d8-5edb-414e-87ea-0bcd5a75287a"
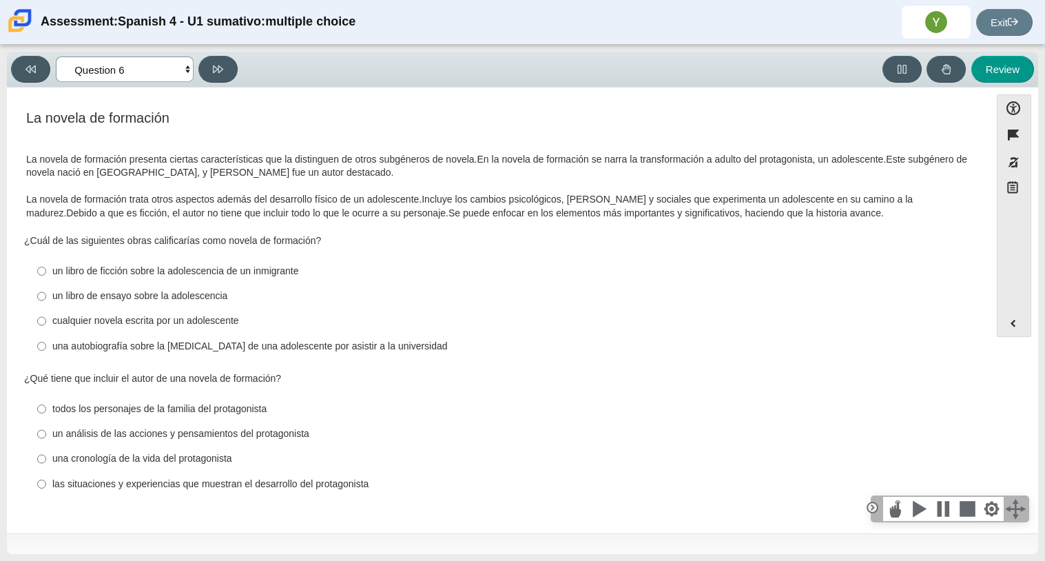
click at [123, 75] on select "Comprensión auditiva Question 1 Question 2 Question 3 Comprensión de lectura Qu…" at bounding box center [125, 68] width 138 height 25
click at [258, 93] on div "Accessibility options Close Color scheme Font size Zoom Change the background a…" at bounding box center [522, 310] width 1031 height 446
click at [93, 494] on label "las situaciones y experiencias que muestran el desarrollo del protagonista las …" at bounding box center [500, 483] width 944 height 25
click at [46, 494] on input "las situaciones y experiencias que muestran el desarrollo del protagonista las …" at bounding box center [41, 483] width 9 height 25
radio input "true"
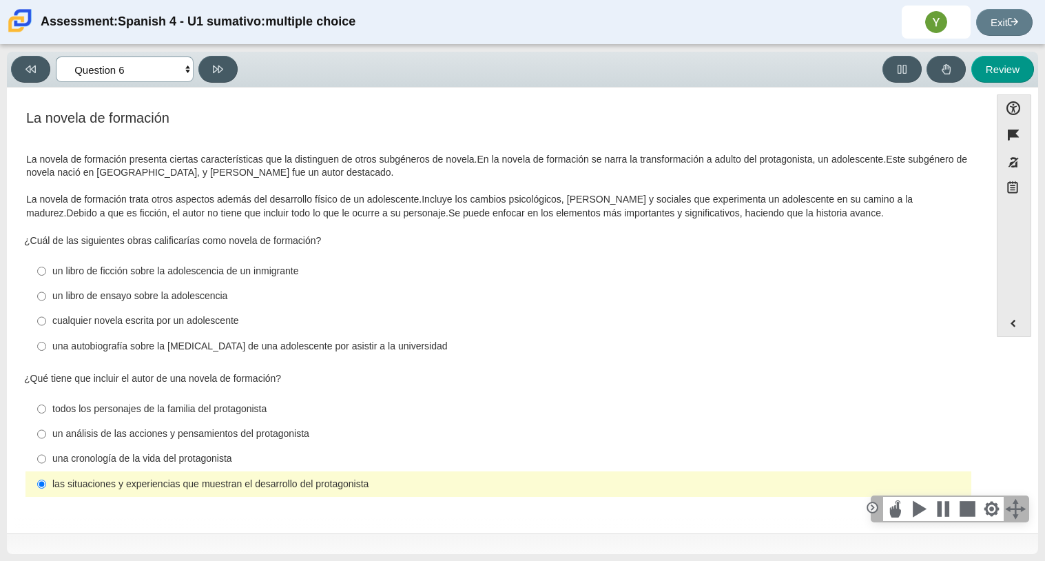
click at [121, 65] on select "Comprensión auditiva Question 1 Question 2 Question 3 Comprensión de lectura Qu…" at bounding box center [125, 68] width 138 height 25
click at [171, 347] on div "una autobiografía sobre la [MEDICAL_DATA] de una adolescente por asistir a la u…" at bounding box center [508, 347] width 913 height 14
click at [46, 347] on input "una autobiografía sobre la [MEDICAL_DATA] de una adolescente por asistir a la u…" at bounding box center [41, 345] width 9 height 25
radio input "true"
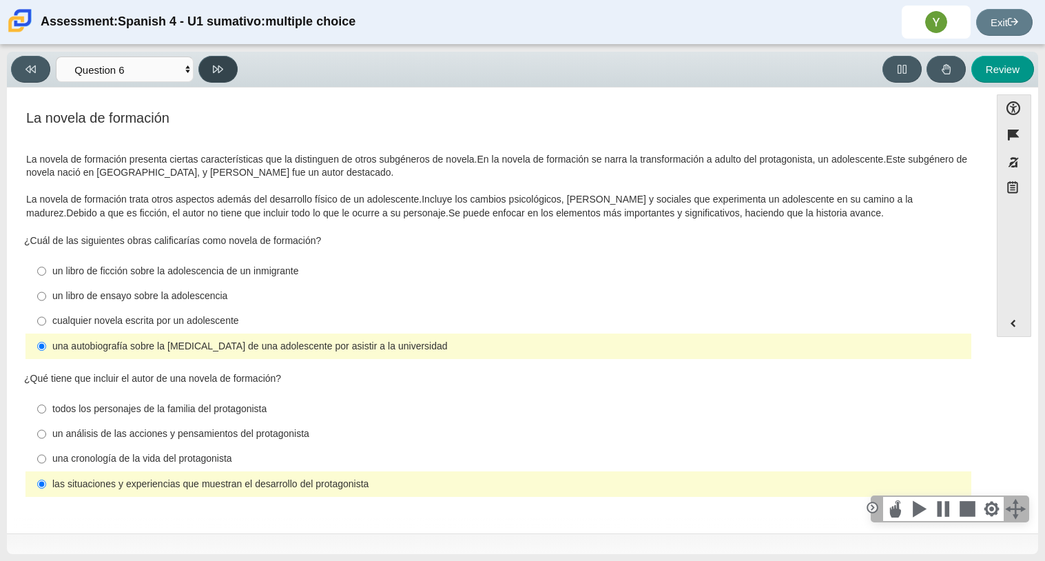
click at [203, 69] on button at bounding box center [217, 69] width 39 height 27
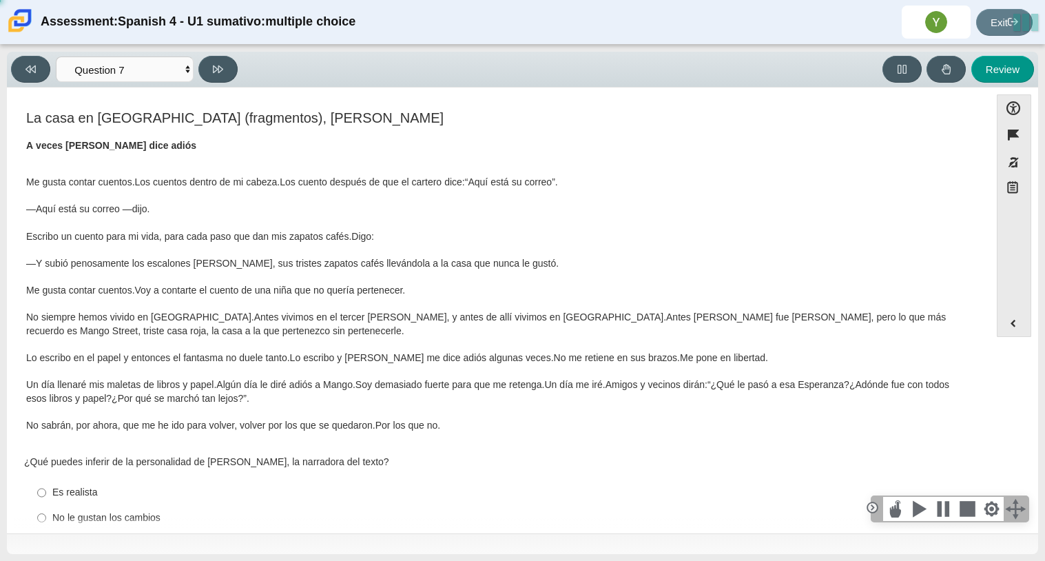
click at [7, 69] on div "Viewing Question 7 of 8 in Pacing Mode Comprensión auditiva Question 1 Question…" at bounding box center [522, 70] width 1031 height 36
click at [21, 69] on button at bounding box center [30, 69] width 39 height 27
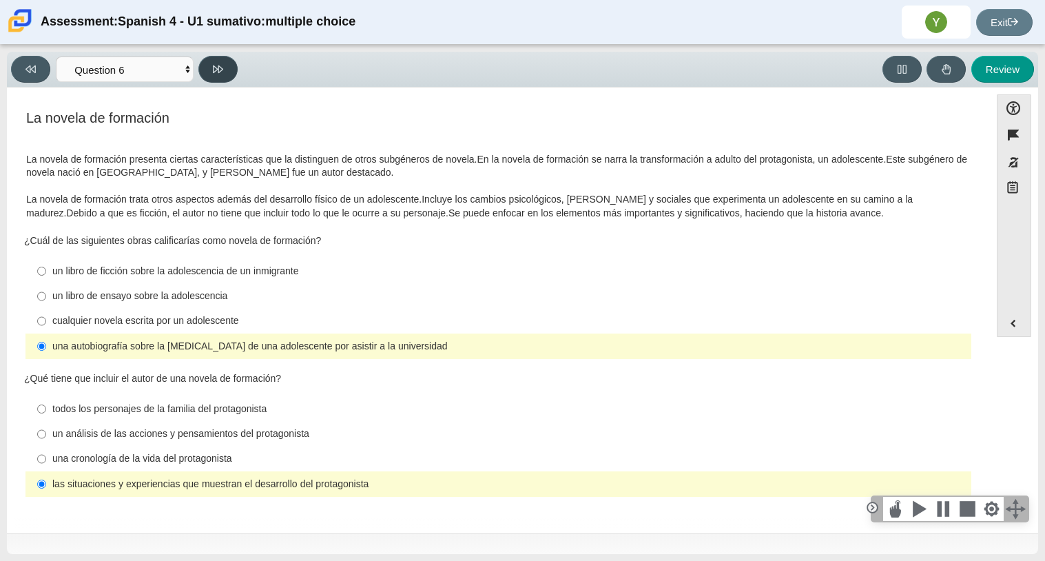
click at [223, 68] on icon at bounding box center [218, 69] width 10 height 8
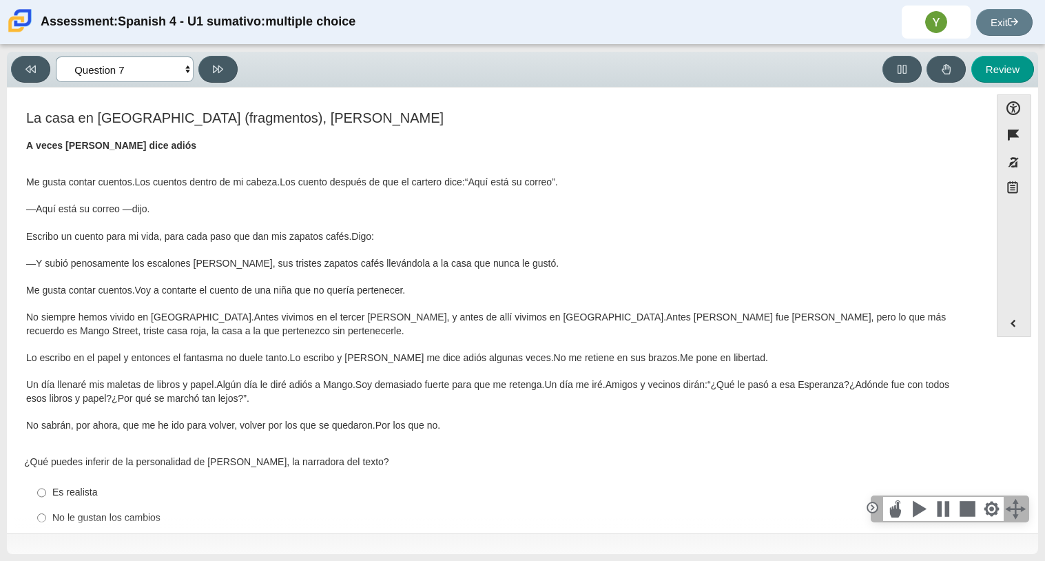
click at [172, 70] on select "Comprensión auditiva Question 1 Question 2 Question 3 Comprensión de lectura Qu…" at bounding box center [125, 68] width 138 height 25
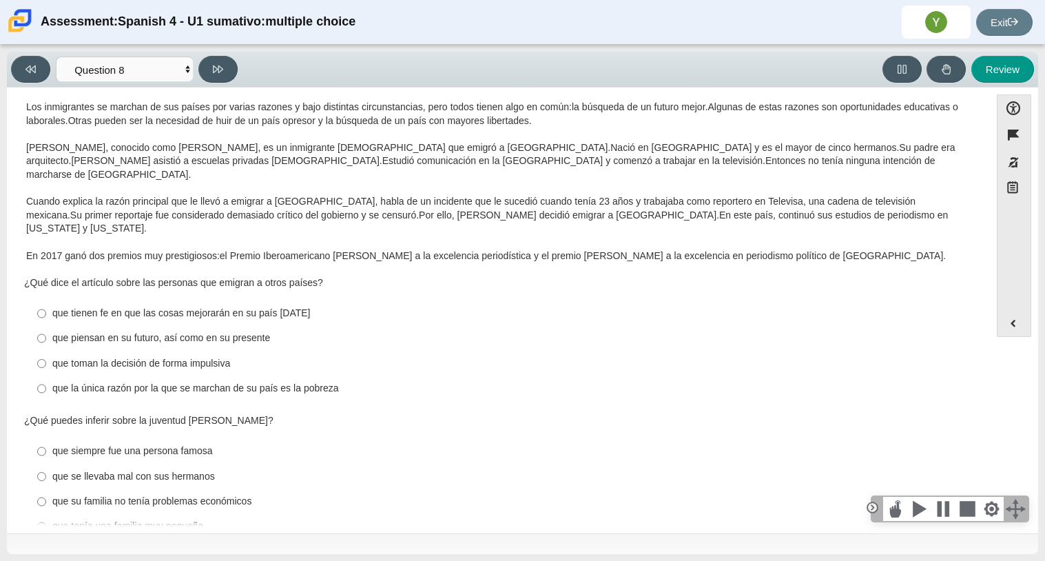
scroll to position [0, 0]
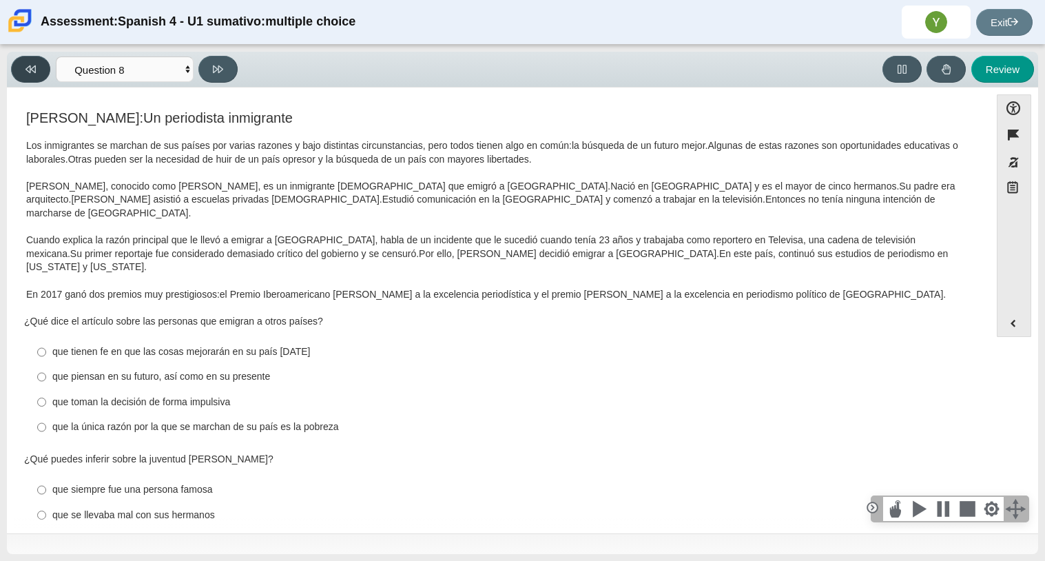
click at [27, 76] on button at bounding box center [30, 69] width 39 height 27
select select "6168cc92-63b6-45d3-a929-0b9cba560165"
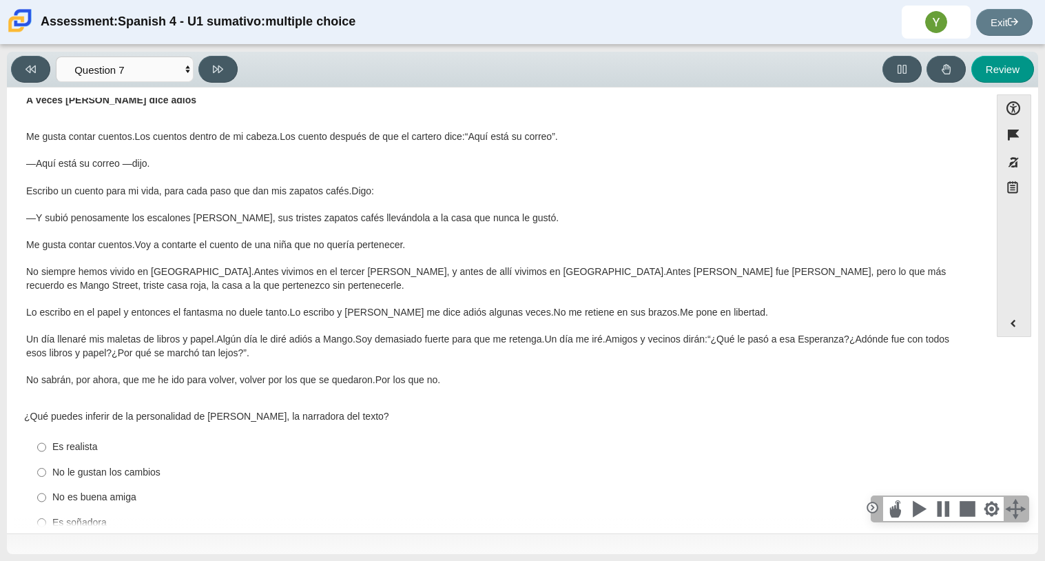
scroll to position [149, 0]
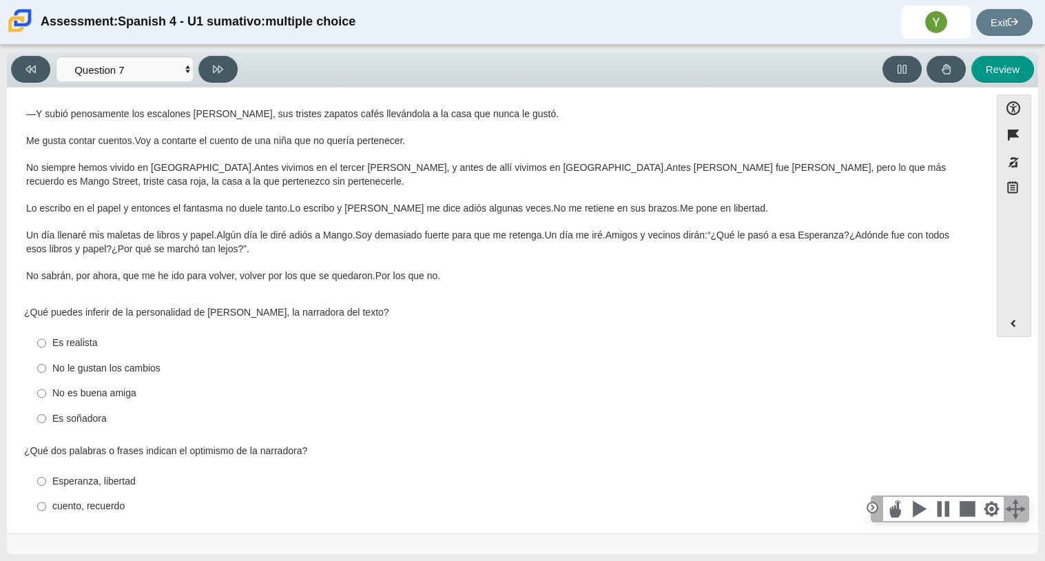
click at [48, 375] on label "No le gustan los cambios No le gustan los cambios" at bounding box center [500, 367] width 944 height 25
click at [46, 375] on input "No le gustan los cambios No le gustan los cambios" at bounding box center [41, 367] width 9 height 25
radio input "true"
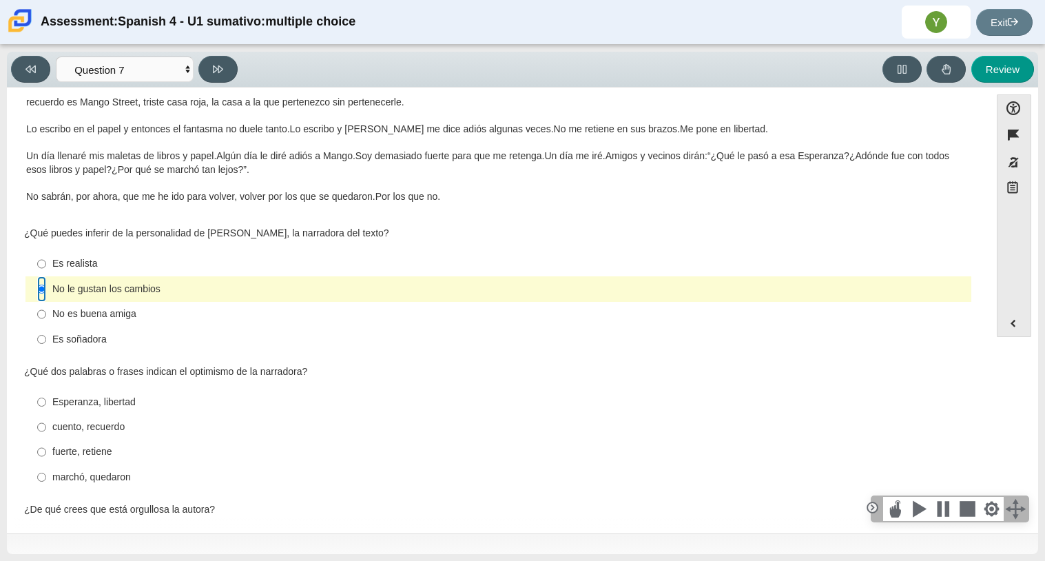
scroll to position [331, 0]
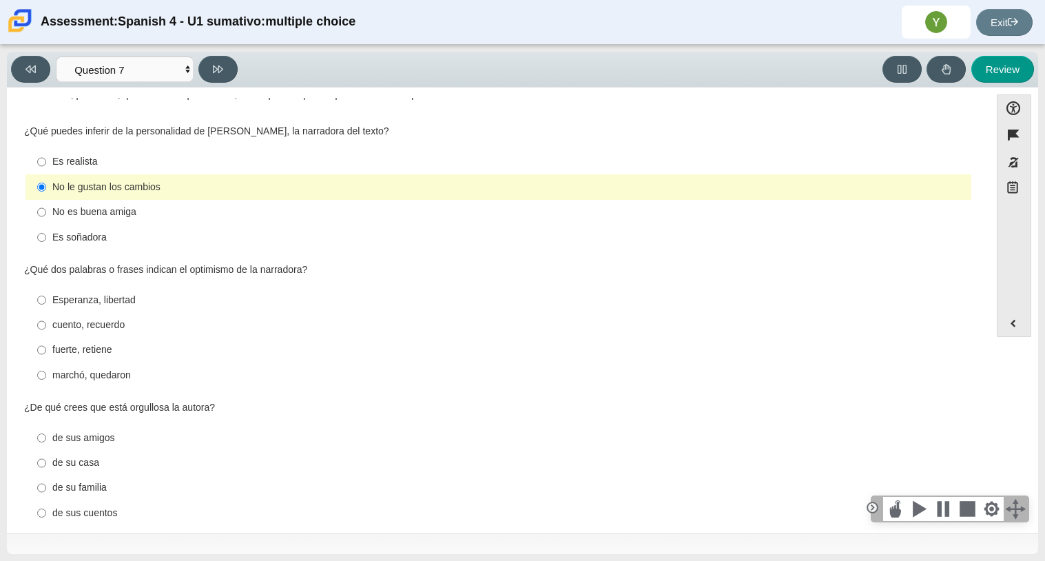
click at [92, 358] on label "fuerte, retiene fuerte, retiene" at bounding box center [500, 350] width 944 height 25
click at [46, 358] on input "fuerte, retiene fuerte, retiene" at bounding box center [41, 350] width 9 height 25
radio input "true"
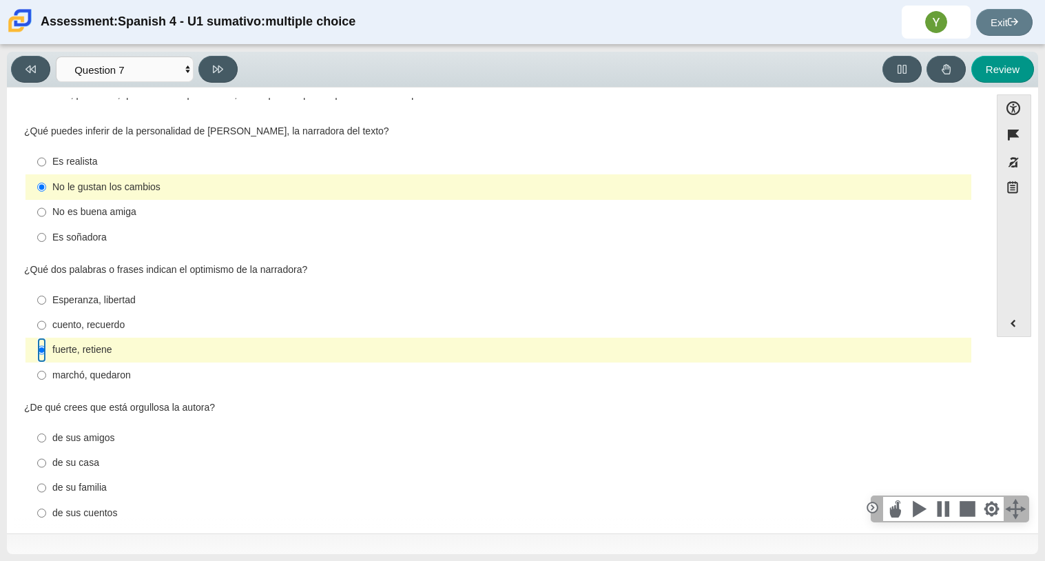
scroll to position [341, 0]
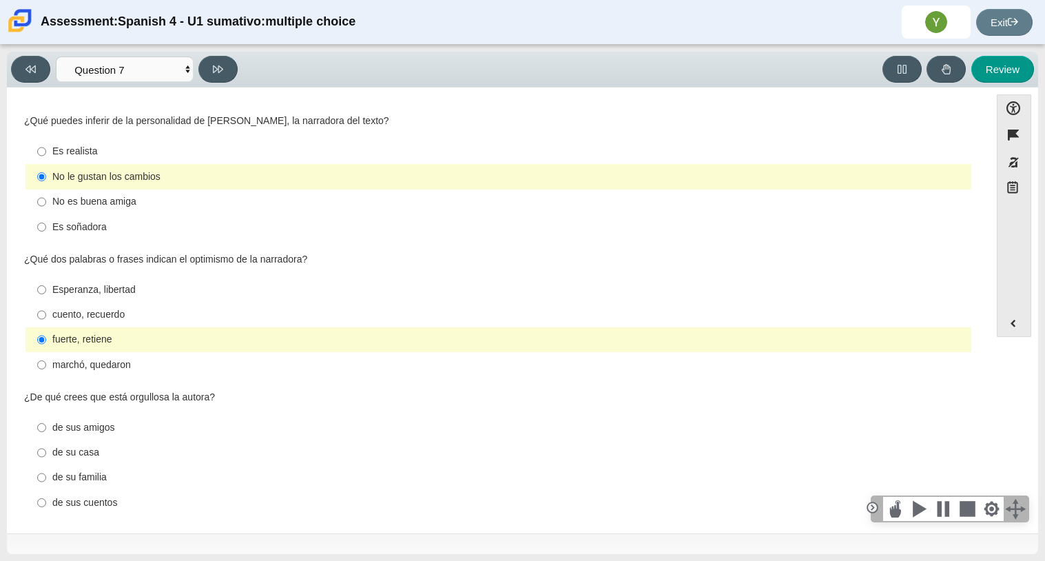
drag, startPoint x: 975, startPoint y: 353, endPoint x: 982, endPoint y: 391, distance: 38.4
click at [982, 391] on div "Feature La casa en [GEOGRAPHIC_DATA] (fragmentos), [PERSON_NAME] A veces [PERSO…" at bounding box center [498, 313] width 969 height 430
click at [80, 505] on div "de sus cuentos" at bounding box center [508, 503] width 913 height 14
click at [46, 505] on input "de sus cuentos de sus cuentos" at bounding box center [41, 502] width 9 height 25
radio input "true"
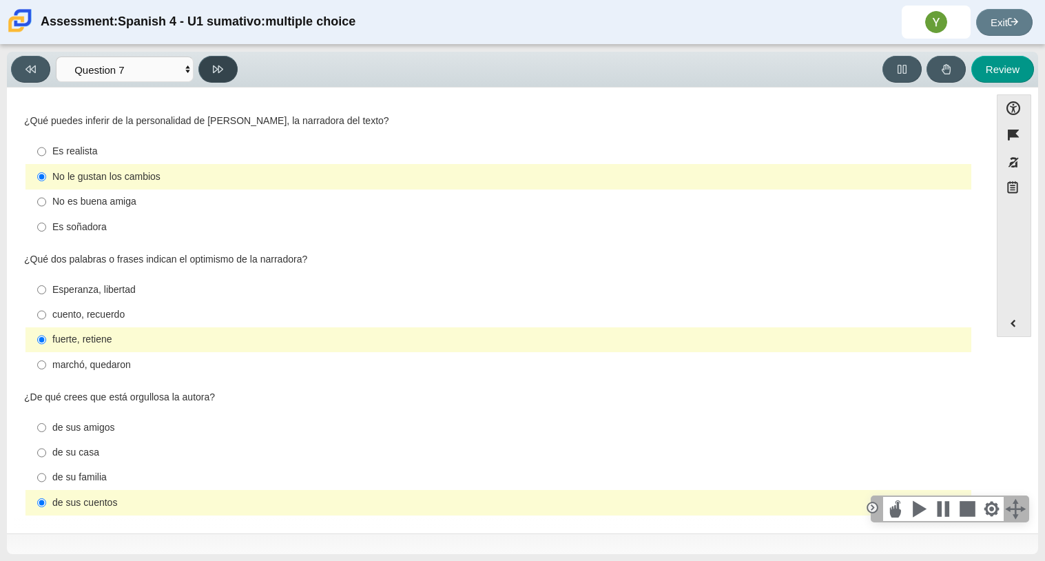
click at [220, 74] on button at bounding box center [217, 69] width 39 height 27
select select "98fe3b59-0d4b-482f-94e6-cc4dee5e60d3"
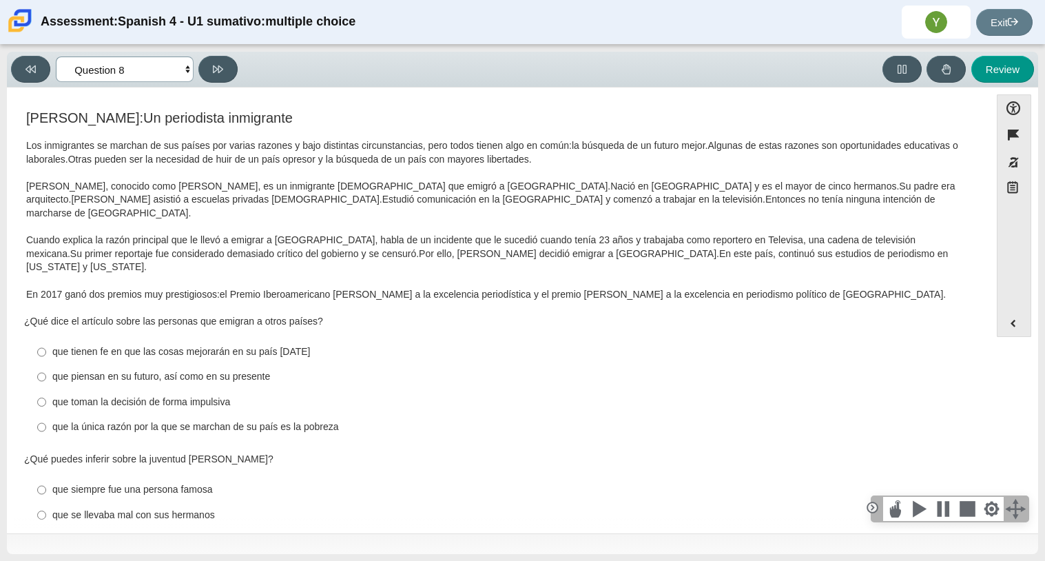
click at [152, 68] on select "Comprensión auditiva Question 1 Question 2 Question 3 Comprensión de lectura Qu…" at bounding box center [125, 68] width 138 height 25
click at [519, 315] on div "¿Qué dice el artículo sobre las personas que emigran a otros países? Responses …" at bounding box center [498, 378] width 949 height 126
click at [65, 389] on label "que toman la decisión de forma impulsiva que toman la decisión de forma impulsi…" at bounding box center [500, 401] width 944 height 25
click at [46, 389] on input "que toman la decisión de forma impulsiva que toman la decisión de forma impulsi…" at bounding box center [41, 401] width 9 height 25
radio input "true"
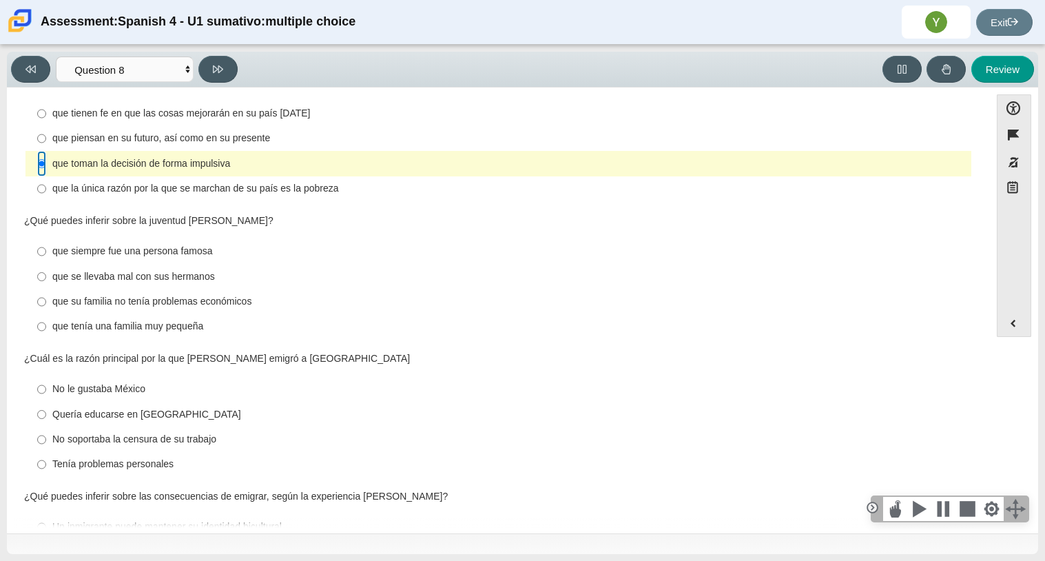
scroll to position [242, 0]
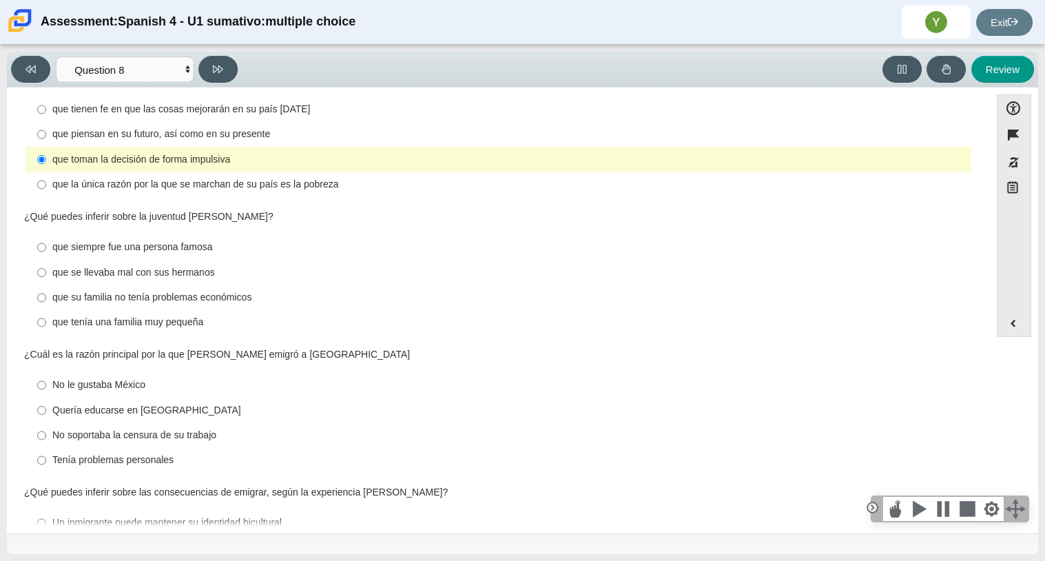
click at [68, 266] on div "que se llevaba mal con sus hermanos" at bounding box center [508, 273] width 913 height 14
click at [46, 260] on input "que se llevaba mal con sus hermanos que se llevaba mal con sus hermanos" at bounding box center [41, 272] width 9 height 25
radio input "true"
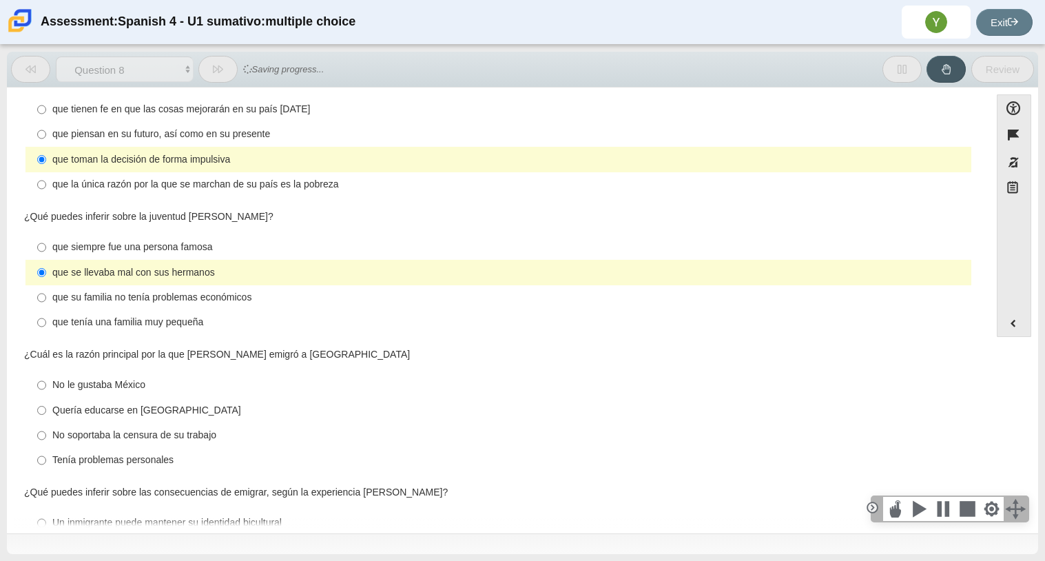
click at [86, 404] on div "Quería educarse en [GEOGRAPHIC_DATA]" at bounding box center [508, 411] width 913 height 14
click at [46, 397] on input "Quería educarse en [GEOGRAPHIC_DATA] Quería educarse en [GEOGRAPHIC_DATA]" at bounding box center [41, 409] width 9 height 25
radio input "true"
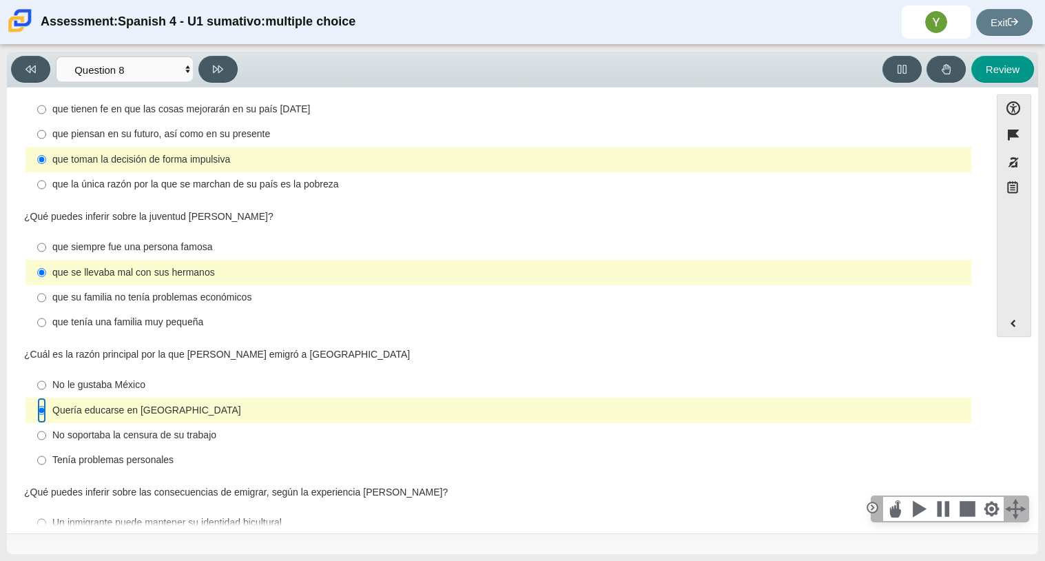
click at [982, 268] on div "Feature [PERSON_NAME]: Un periodista inmigrante Los inmigrantes se marchan de s…" at bounding box center [498, 313] width 969 height 430
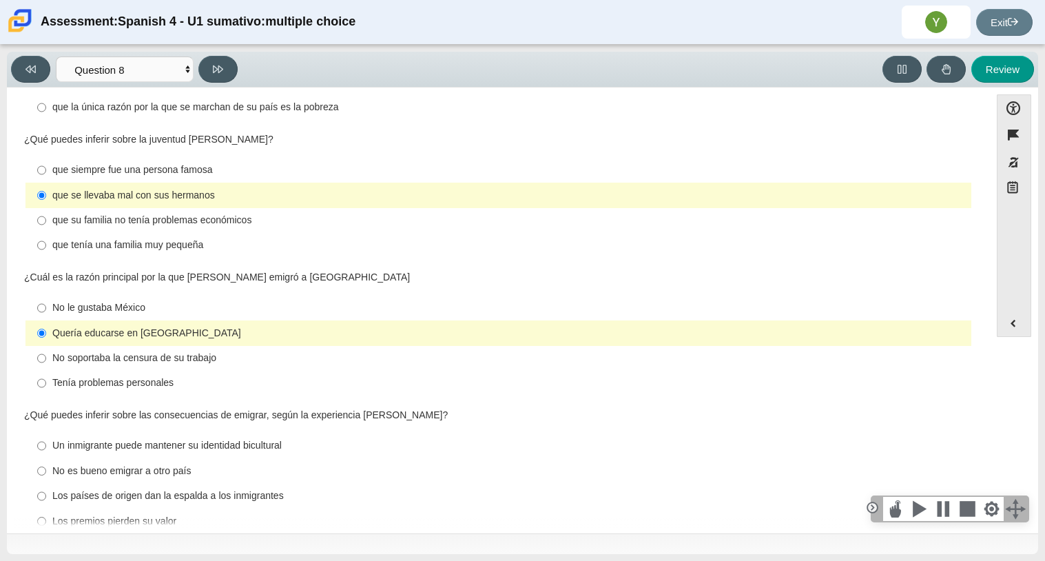
click at [192, 489] on div "Los países de origen dan la espalda a los inmigrantes" at bounding box center [508, 496] width 913 height 14
click at [46, 484] on input "Los países de origen dan la espalda a los inmigrantes Los países de origen dan …" at bounding box center [41, 496] width 9 height 25
radio input "true"
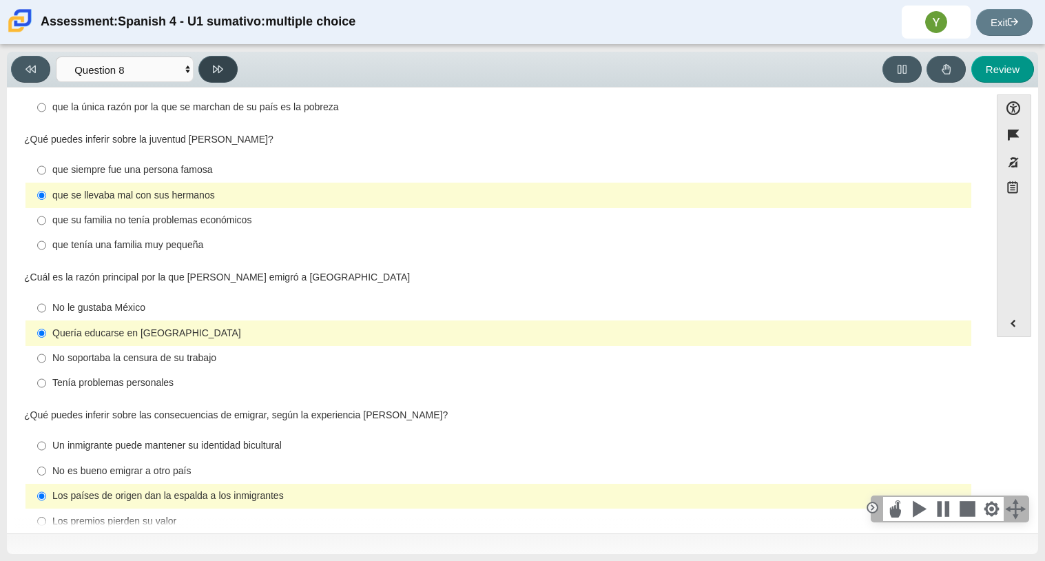
click at [203, 76] on button at bounding box center [217, 69] width 39 height 27
select select "review"
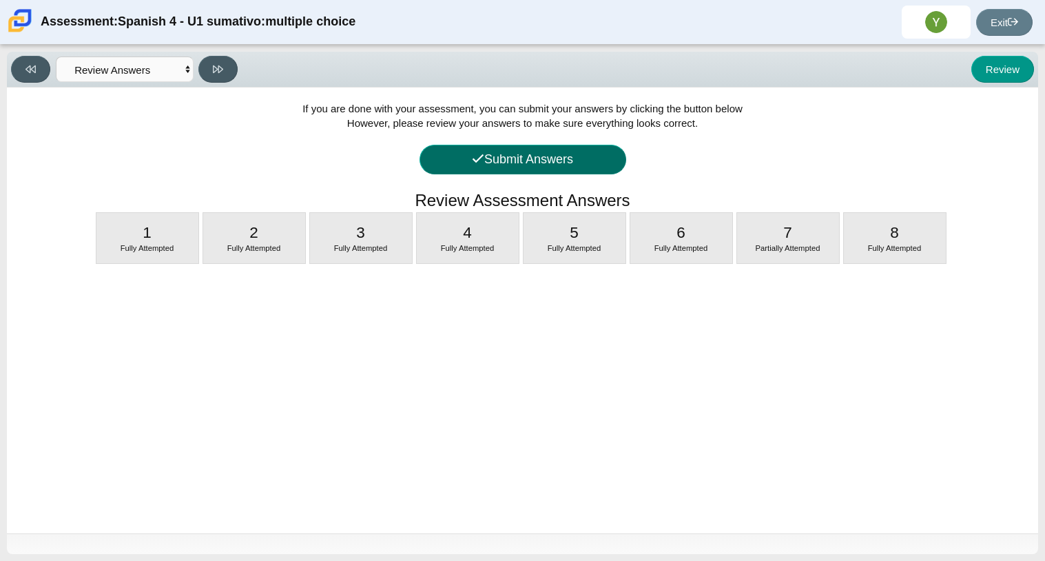
click at [553, 174] on button "Submit Answers" at bounding box center [523, 160] width 207 height 30
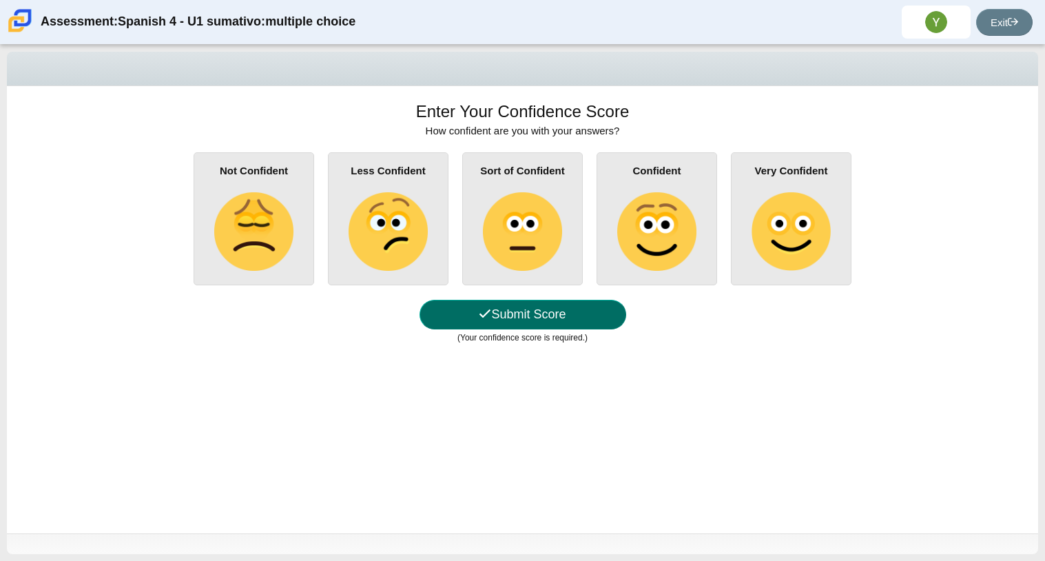
click at [530, 329] on button "Submit Score" at bounding box center [523, 315] width 207 height 30
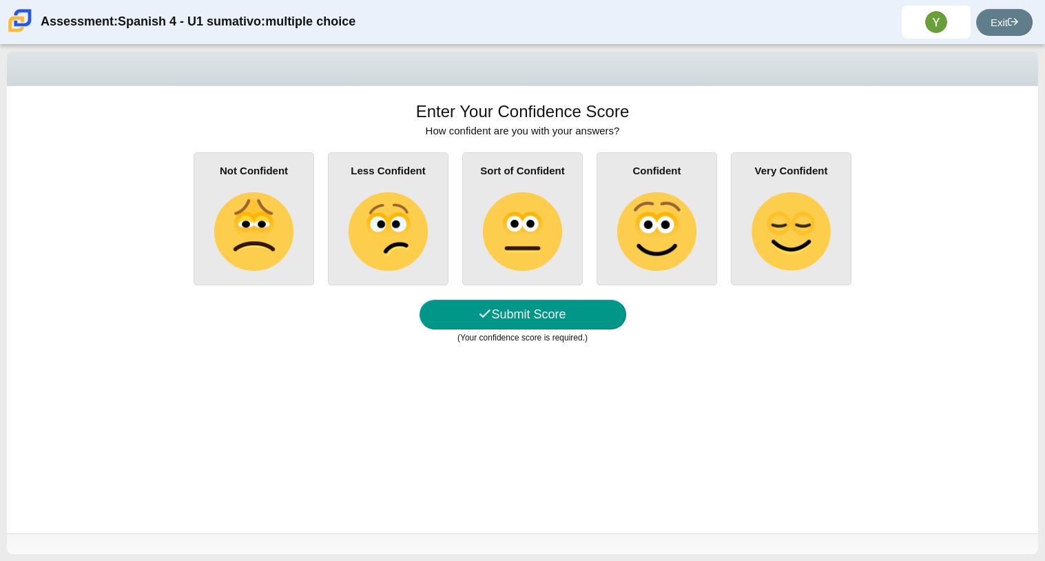
click at [790, 234] on img at bounding box center [791, 231] width 79 height 79
click at [0, 0] on input "Very Confident" at bounding box center [0, 0] width 0 height 0
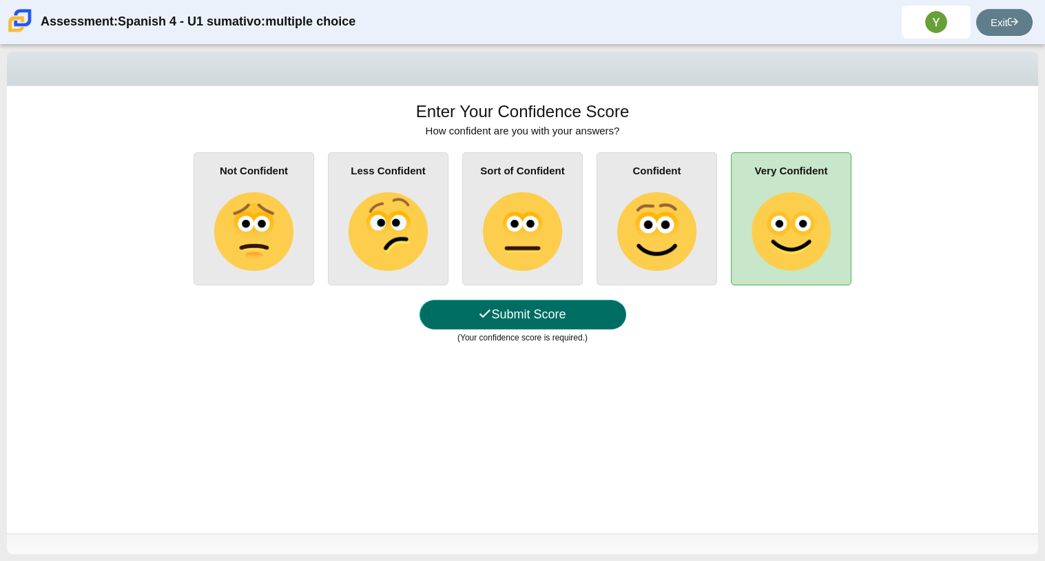
click at [575, 311] on button "Submit Score" at bounding box center [523, 315] width 207 height 30
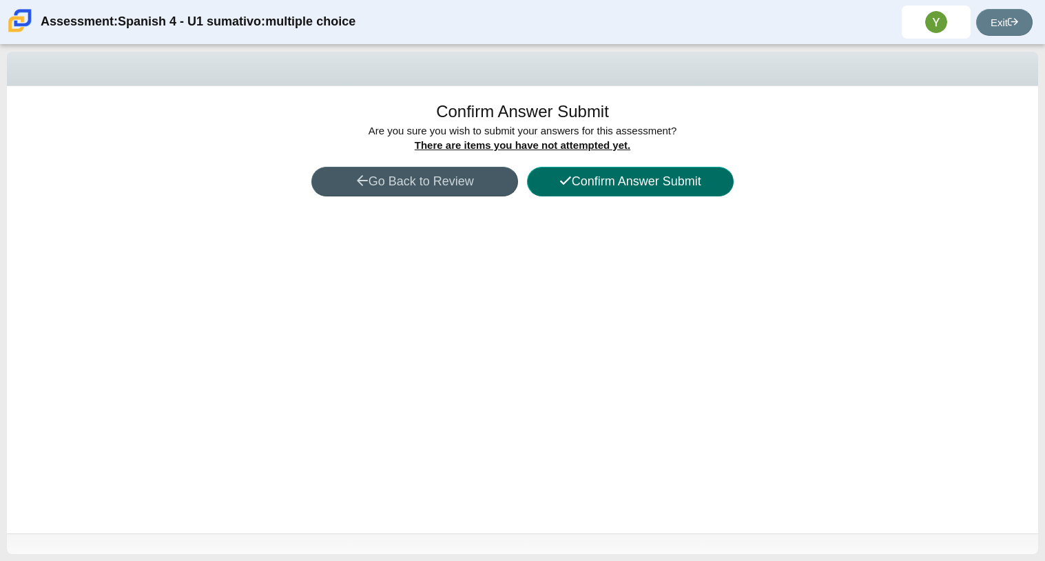
click at [594, 178] on button "Confirm Answer Submit" at bounding box center [630, 182] width 207 height 30
